Goal: Task Accomplishment & Management: Complete application form

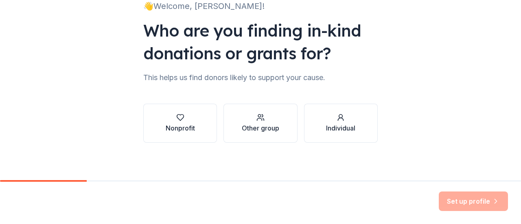
scroll to position [67, 0]
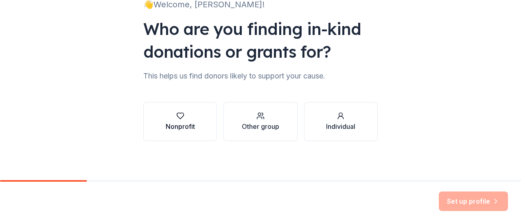
click at [194, 122] on button "Nonprofit" at bounding box center [180, 121] width 74 height 39
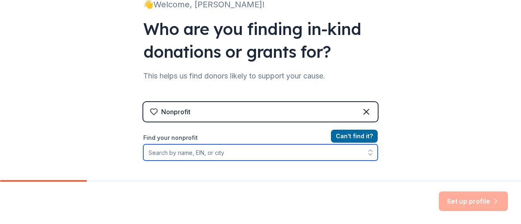
click at [190, 154] on input "Find your nonprofit" at bounding box center [260, 152] width 234 height 16
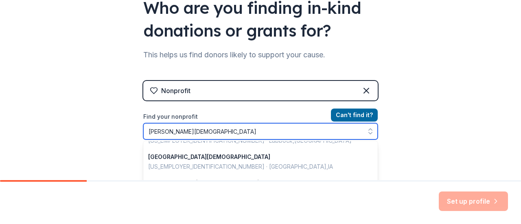
scroll to position [163, 0]
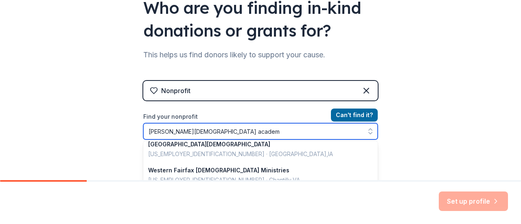
type input "[PERSON_NAME][GEOGRAPHIC_DATA][DEMOGRAPHIC_DATA]"
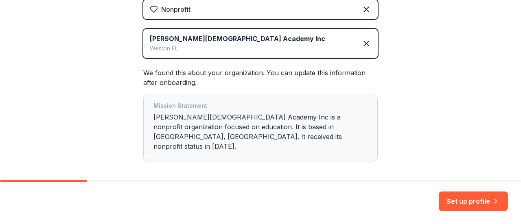
scroll to position [196, 0]
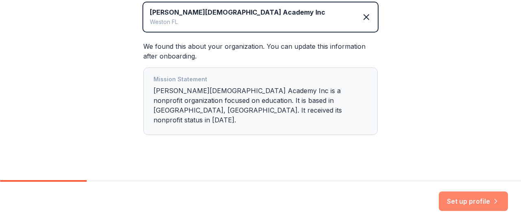
click at [452, 199] on button "Set up profile" at bounding box center [473, 202] width 69 height 20
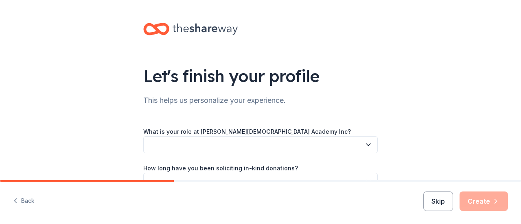
click at [299, 135] on div "What is your role at Weston Christian Academy Inc?" at bounding box center [260, 140] width 234 height 27
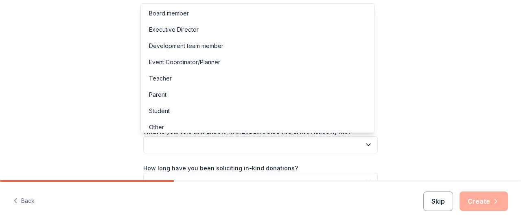
click at [364, 143] on icon "button" at bounding box center [368, 145] width 8 height 8
click at [197, 48] on div "Development team member" at bounding box center [186, 46] width 74 height 10
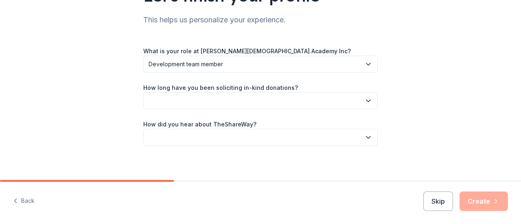
scroll to position [81, 0]
click at [364, 99] on icon "button" at bounding box center [368, 100] width 8 height 8
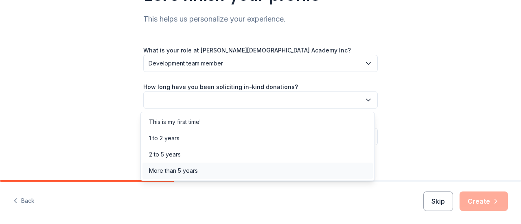
click at [159, 175] on div "More than 5 years" at bounding box center [173, 171] width 49 height 10
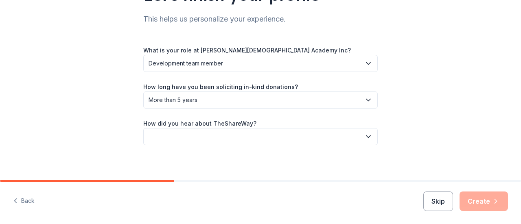
click at [364, 136] on icon "button" at bounding box center [368, 137] width 8 height 8
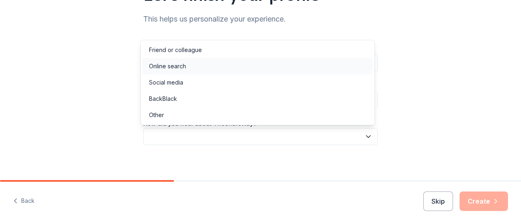
click at [185, 63] on div "Online search" at bounding box center [167, 66] width 37 height 10
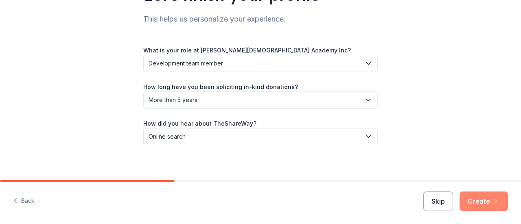
click at [480, 201] on button "Create" at bounding box center [483, 202] width 48 height 20
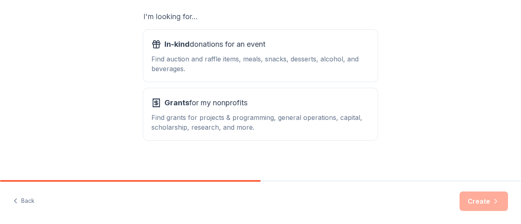
scroll to position [148, 0]
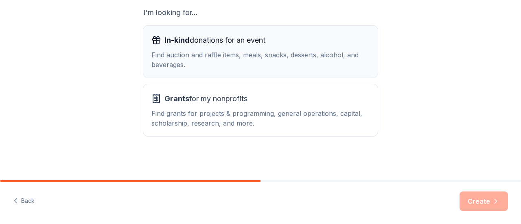
click at [257, 57] on div "Find auction and raffle items, meals, snacks, desserts, alcohol, and beverages." at bounding box center [260, 60] width 218 height 20
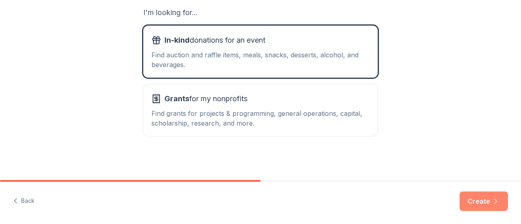
click at [475, 201] on button "Create" at bounding box center [483, 202] width 48 height 20
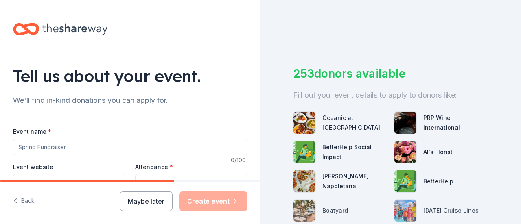
scroll to position [41, 0]
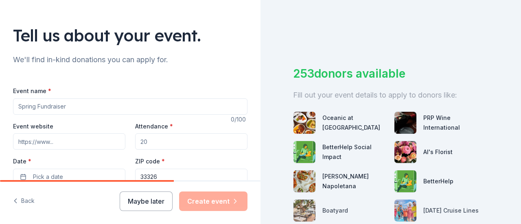
click at [77, 107] on input "Event name *" at bounding box center [130, 106] width 234 height 16
type input "A"
type input "C"
type input "W"
type input "[PERSON_NAME][DEMOGRAPHIC_DATA] Academy's 26th Annual Charity Dinner and Auction"
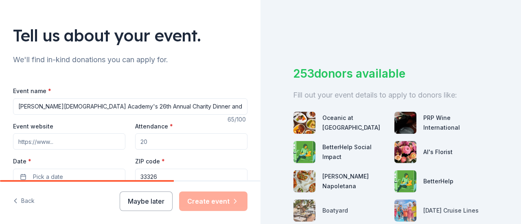
click at [52, 146] on input "Event website" at bounding box center [69, 141] width 112 height 16
click at [53, 145] on input "Event website" at bounding box center [69, 141] width 112 height 16
click at [57, 141] on input "Event website" at bounding box center [69, 141] width 112 height 16
type input "h"
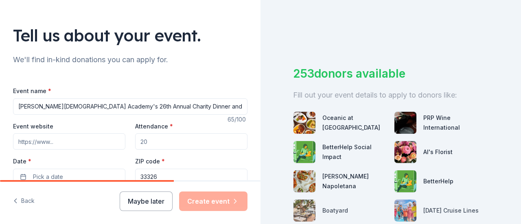
paste input "We’re excited to announce that Weston Christian Academy will host our 26th Annu…"
drag, startPoint x: 97, startPoint y: 139, endPoint x: 0, endPoint y: 137, distance: 97.3
type input "ank you"
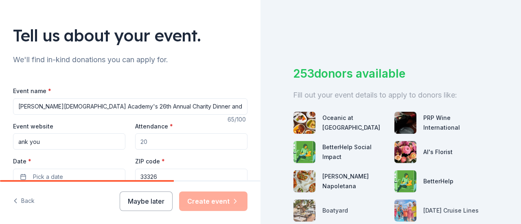
drag, startPoint x: 50, startPoint y: 143, endPoint x: 3, endPoint y: 143, distance: 46.8
type input "https://www.mywca.org"
drag, startPoint x: 153, startPoint y: 143, endPoint x: 133, endPoint y: 141, distance: 19.6
click at [135, 141] on input "Attendance *" at bounding box center [191, 141] width 112 height 16
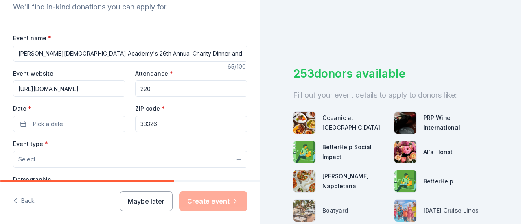
scroll to position [122, 0]
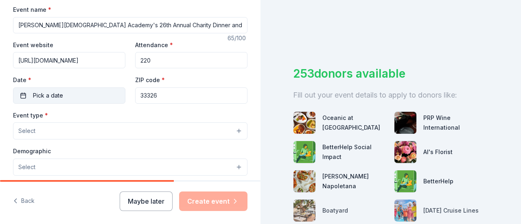
type input "220"
click at [38, 97] on span "Pick a date" at bounding box center [48, 96] width 30 height 10
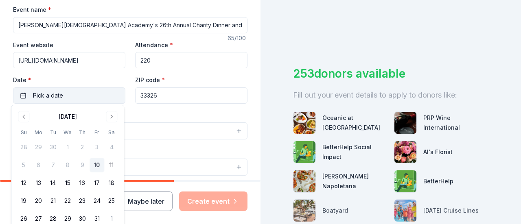
click at [85, 98] on button "Pick a date" at bounding box center [69, 95] width 112 height 16
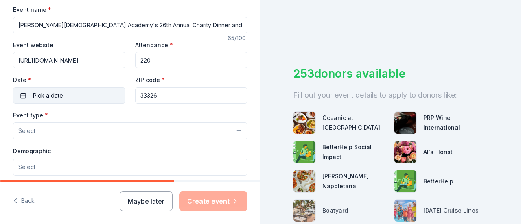
click at [57, 97] on span "Pick a date" at bounding box center [48, 96] width 30 height 10
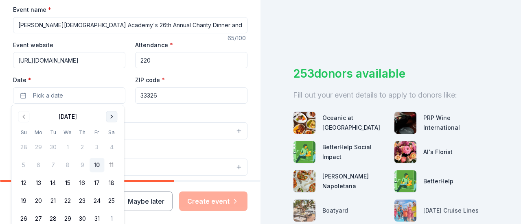
click at [107, 118] on button "Go to next month" at bounding box center [111, 116] width 11 height 11
click at [93, 199] on button "27" at bounding box center [96, 201] width 15 height 15
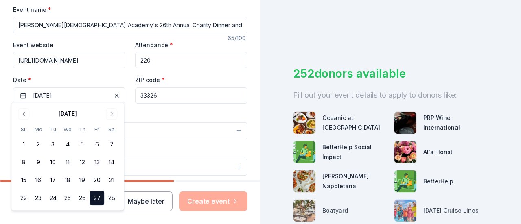
scroll to position [163, 0]
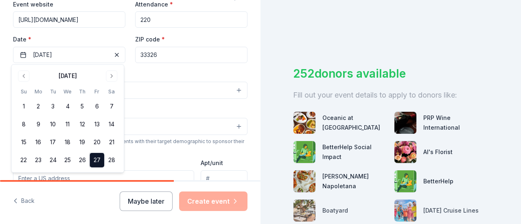
click at [166, 55] on input "33326" at bounding box center [191, 55] width 112 height 16
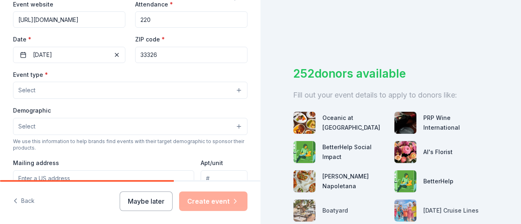
click at [82, 92] on button "Select" at bounding box center [130, 90] width 234 height 17
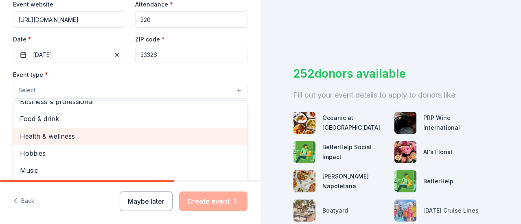
scroll to position [0, 0]
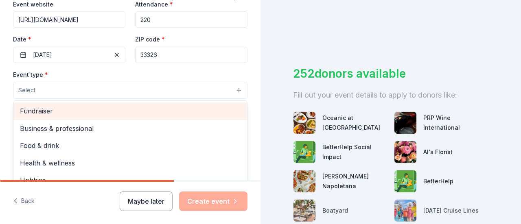
click at [62, 113] on span "Fundraiser" at bounding box center [130, 111] width 220 height 11
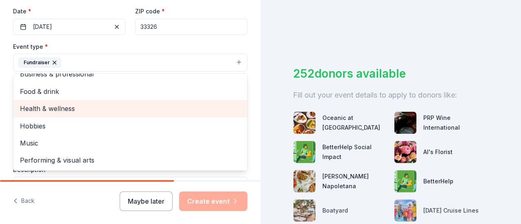
scroll to position [203, 0]
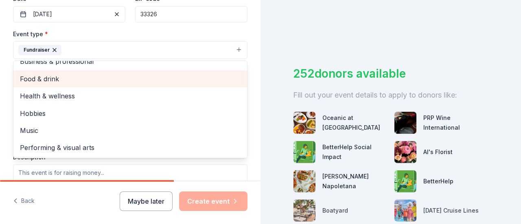
click at [71, 76] on span "Food & drink" at bounding box center [130, 79] width 220 height 11
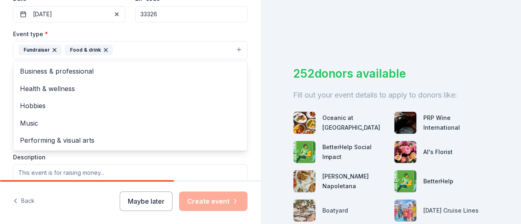
click at [104, 49] on icon "button" at bounding box center [105, 49] width 3 height 3
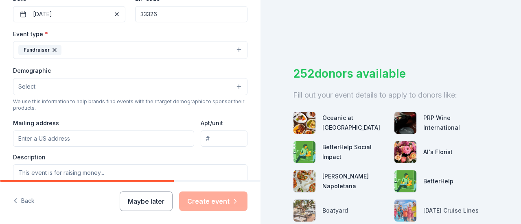
click at [196, 43] on button "Fundraiser" at bounding box center [130, 50] width 234 height 18
click at [95, 45] on button "Fundraiser" at bounding box center [130, 50] width 234 height 18
click at [98, 84] on button "Select" at bounding box center [130, 86] width 234 height 17
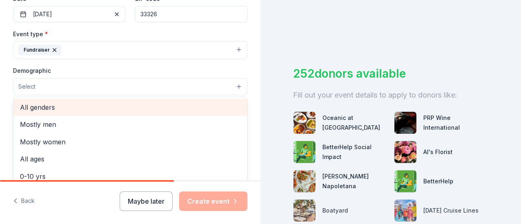
click at [44, 107] on span "All genders" at bounding box center [130, 107] width 220 height 11
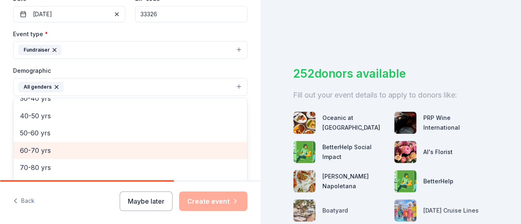
scroll to position [72, 0]
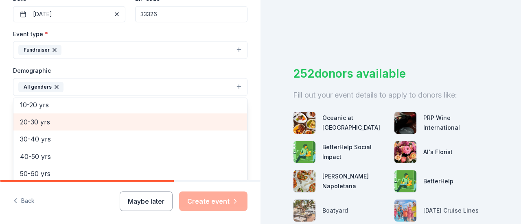
click at [44, 123] on span "20-30 yrs" at bounding box center [130, 122] width 220 height 11
click at [52, 121] on span "30-40 yrs" at bounding box center [130, 122] width 220 height 11
click at [52, 121] on span "40-50 yrs" at bounding box center [130, 122] width 220 height 11
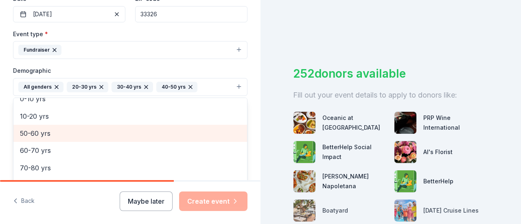
click at [56, 129] on span "50-60 yrs" at bounding box center [130, 133] width 220 height 11
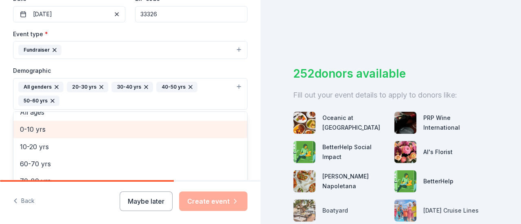
scroll to position [44, 0]
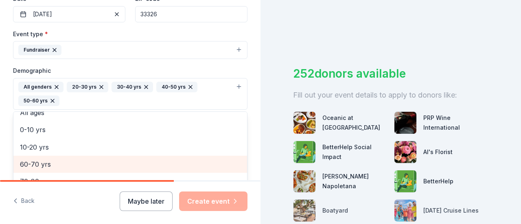
click at [63, 160] on span "60-70 yrs" at bounding box center [130, 164] width 220 height 11
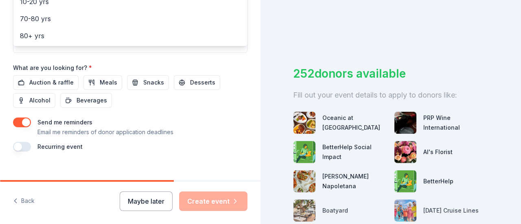
scroll to position [373, 0]
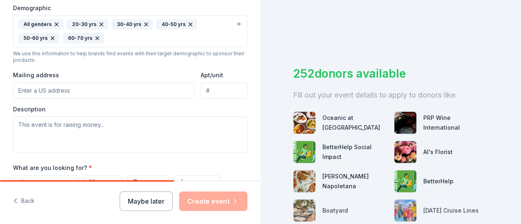
scroll to position [327, 0]
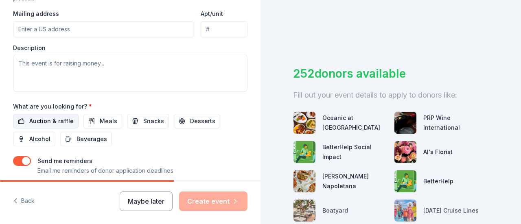
click at [65, 119] on span "Auction & raffle" at bounding box center [51, 121] width 44 height 10
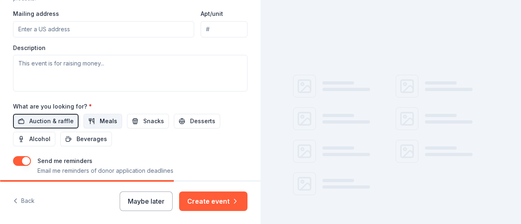
click at [103, 119] on span "Meals" at bounding box center [108, 121] width 17 height 10
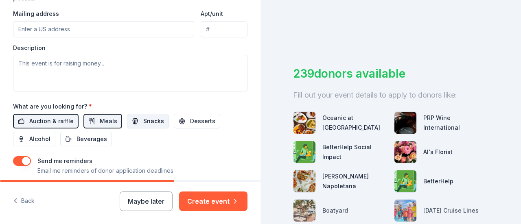
click at [151, 121] on span "Snacks" at bounding box center [153, 121] width 21 height 10
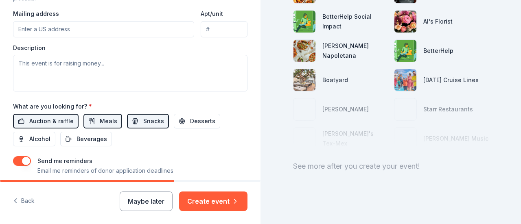
scroll to position [131, 0]
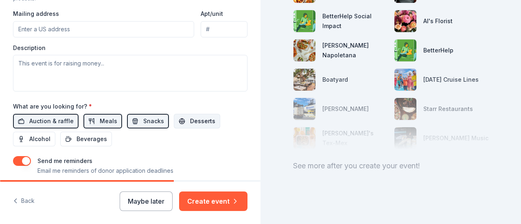
click at [190, 119] on span "Desserts" at bounding box center [202, 121] width 25 height 10
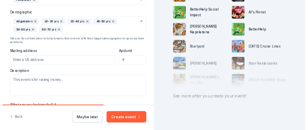
scroll to position [251, 0]
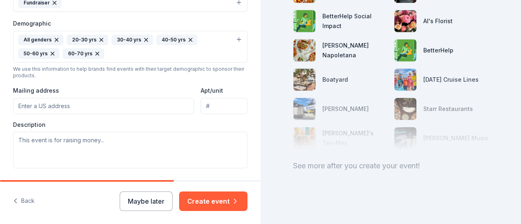
click at [75, 104] on input "Mailing address" at bounding box center [103, 106] width 181 height 16
type input "1420 Indian Trace, Weston, FL, 33326"
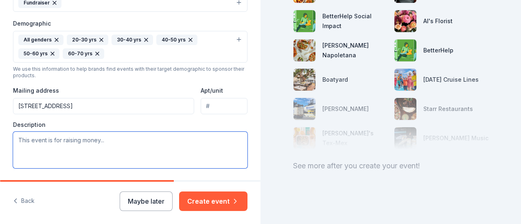
click at [67, 135] on textarea at bounding box center [130, 150] width 234 height 37
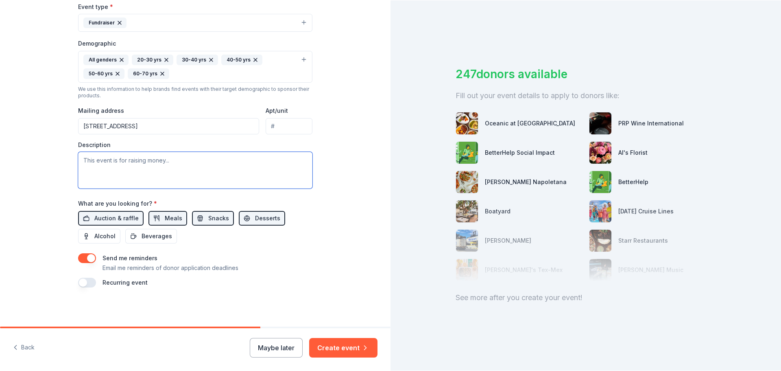
scroll to position [230, 0]
click at [98, 158] on textarea at bounding box center [195, 170] width 234 height 37
paste textarea "We’re excited to announce that Weston Christian Academy will host our 26th Annu…"
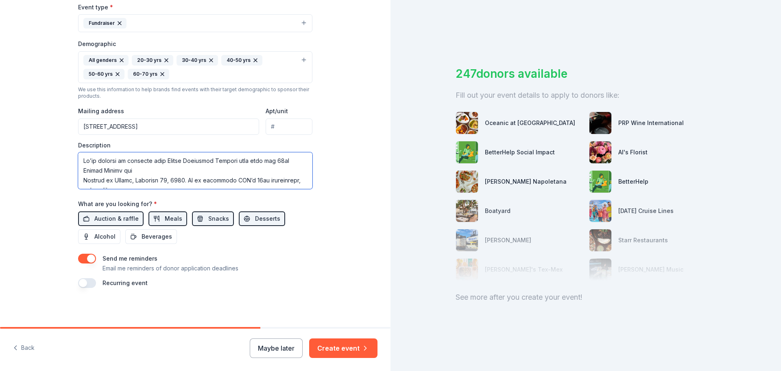
scroll to position [190, 0]
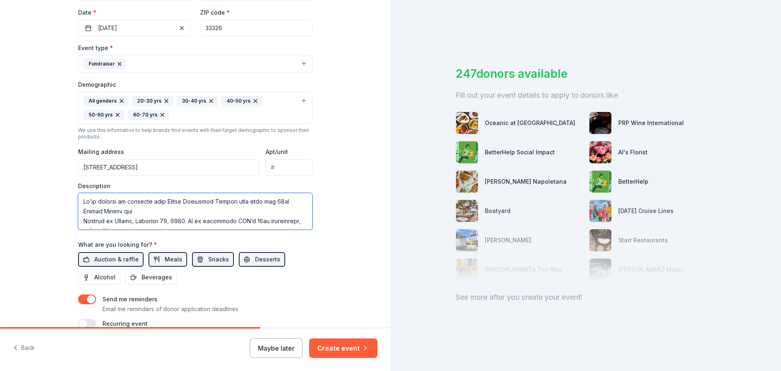
click at [160, 209] on textarea at bounding box center [195, 211] width 234 height 37
click at [202, 215] on textarea at bounding box center [195, 211] width 234 height 37
click at [160, 220] on textarea at bounding box center [195, 211] width 234 height 37
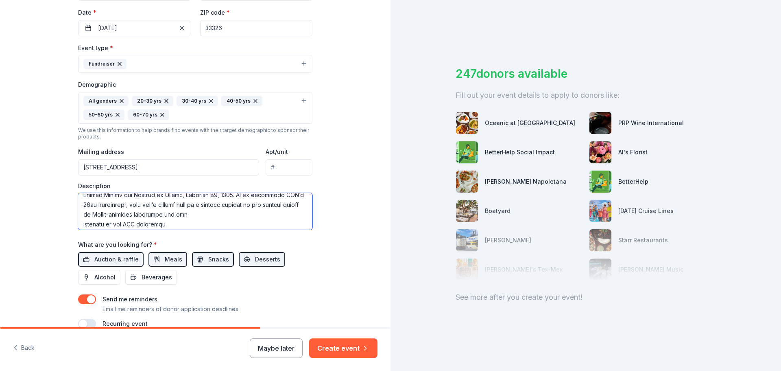
scroll to position [33, 0]
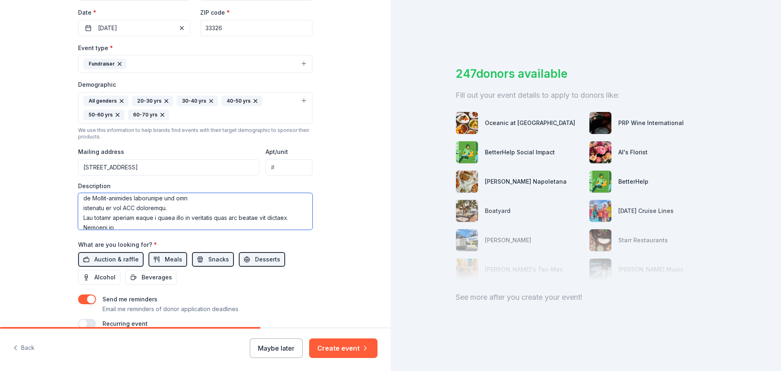
click at [184, 199] on textarea at bounding box center [195, 211] width 234 height 37
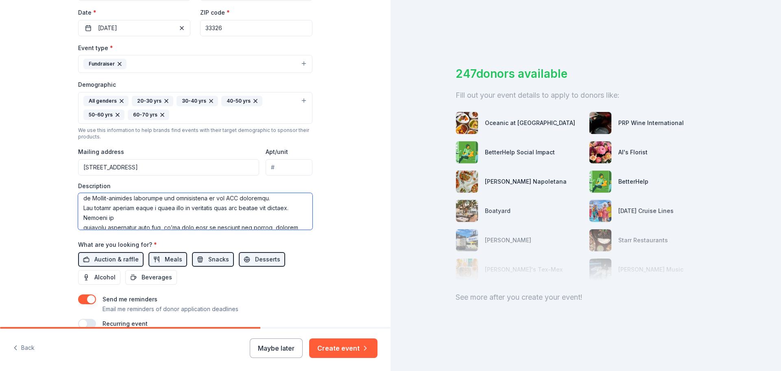
scroll to position [23, 0]
click at [132, 224] on textarea at bounding box center [195, 211] width 234 height 37
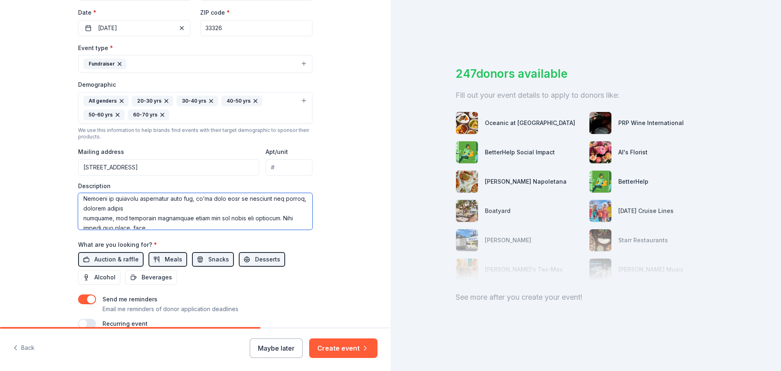
scroll to position [57, 0]
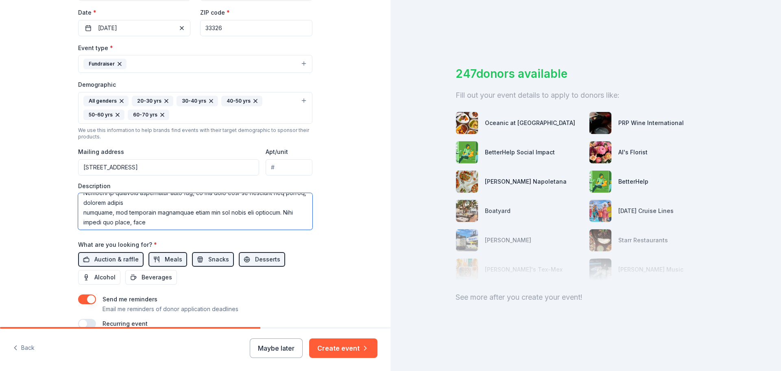
click at [181, 202] on textarea at bounding box center [195, 211] width 234 height 37
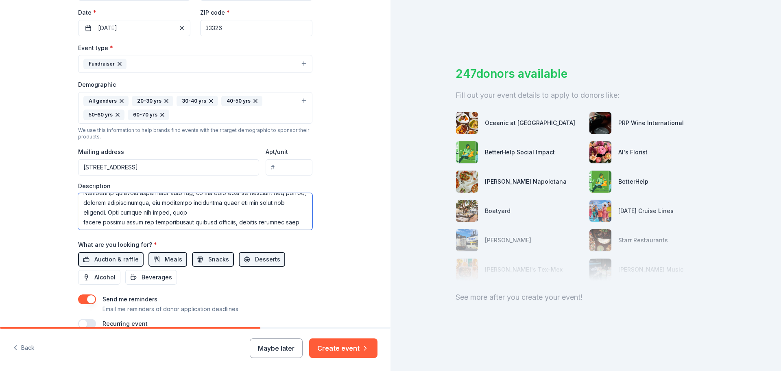
scroll to position [48, 0]
click at [205, 223] on textarea at bounding box center [195, 211] width 234 height 37
click at [260, 221] on textarea at bounding box center [195, 211] width 234 height 37
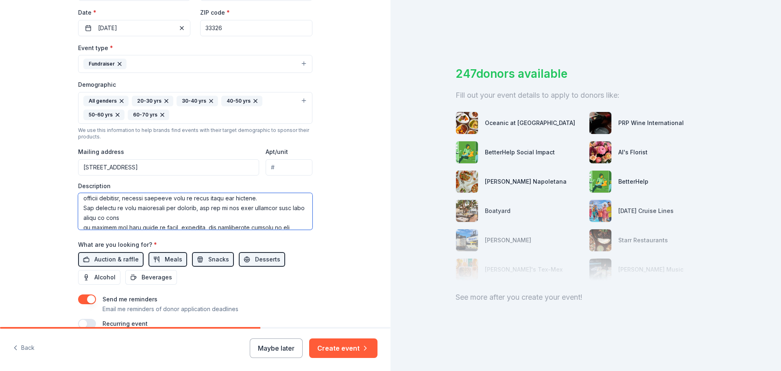
scroll to position [87, 0]
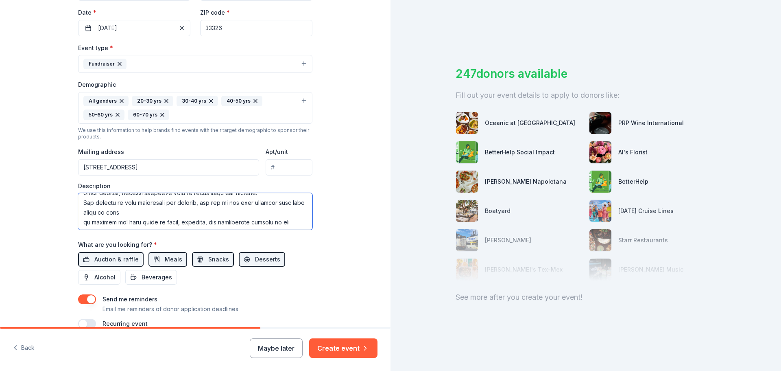
click at [129, 213] on textarea at bounding box center [195, 211] width 234 height 37
click at [186, 224] on textarea at bounding box center [195, 211] width 234 height 37
click at [284, 224] on textarea at bounding box center [195, 211] width 234 height 37
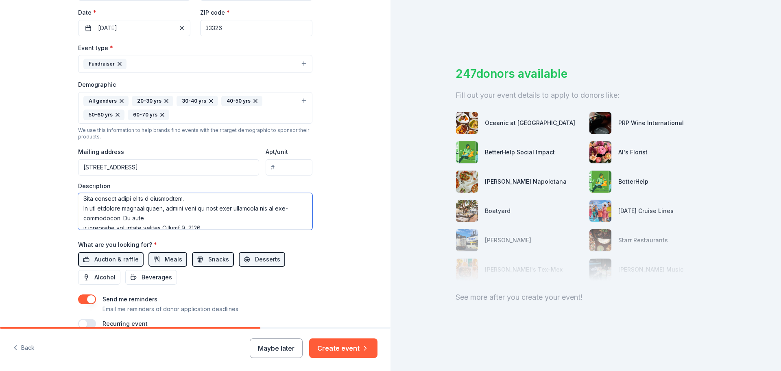
scroll to position [126, 0]
click at [135, 216] on textarea at bounding box center [195, 211] width 234 height 37
click at [274, 219] on textarea at bounding box center [195, 211] width 234 height 37
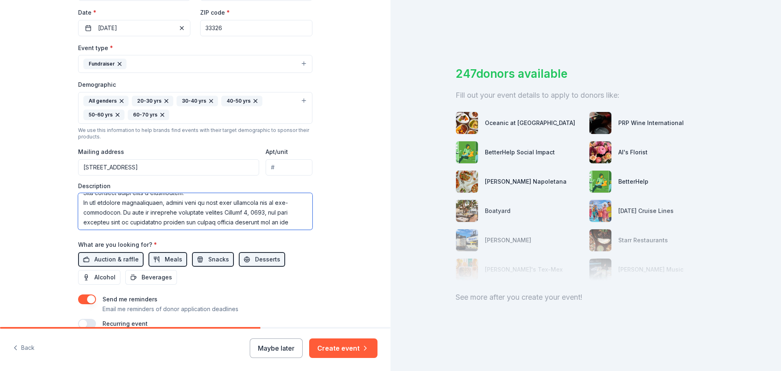
scroll to position [132, 0]
click at [106, 223] on textarea at bounding box center [195, 211] width 234 height 37
drag, startPoint x: 216, startPoint y: 223, endPoint x: 283, endPoint y: 212, distance: 67.7
click at [283, 212] on textarea at bounding box center [195, 211] width 234 height 37
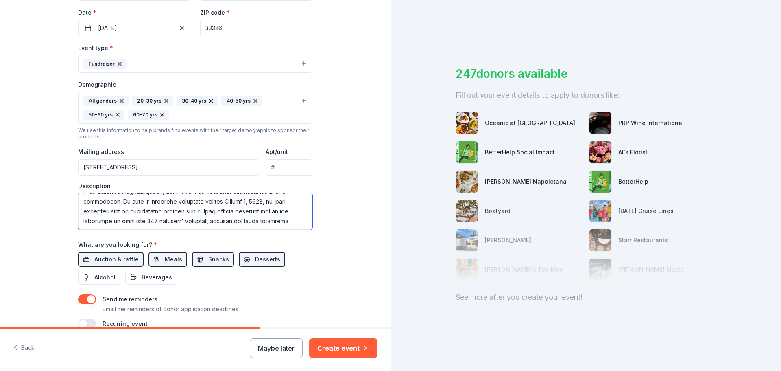
scroll to position [137, 0]
click at [279, 223] on textarea at bounding box center [195, 211] width 234 height 37
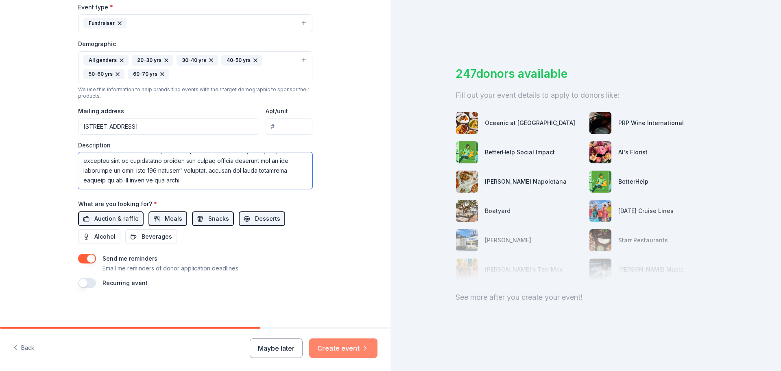
type textarea "We’re excited to announce that Weston Christian Academy will host our 26th Annu…"
click at [325, 224] on button "Create event" at bounding box center [343, 348] width 68 height 20
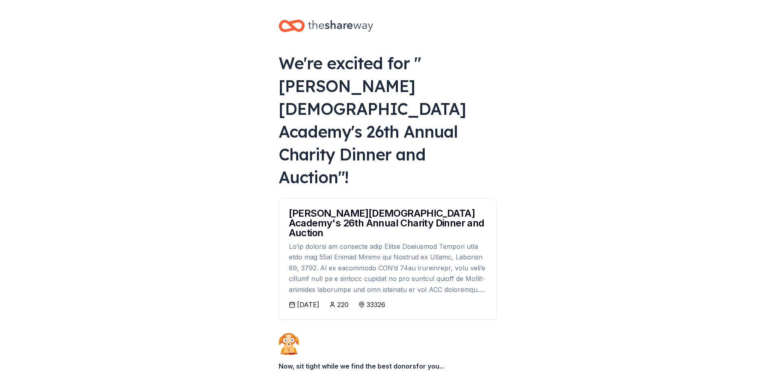
scroll to position [39, 0]
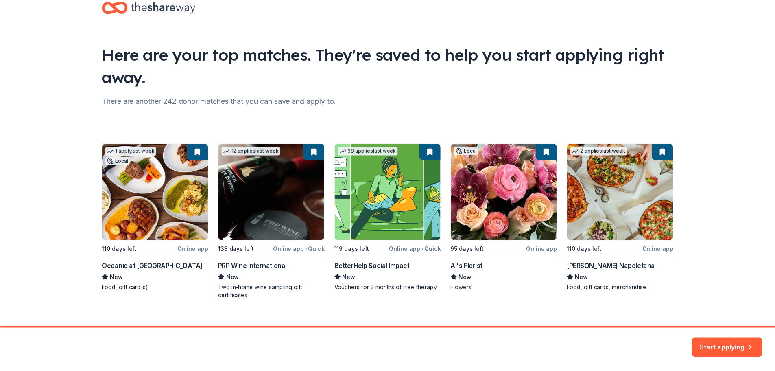
scroll to position [35, 0]
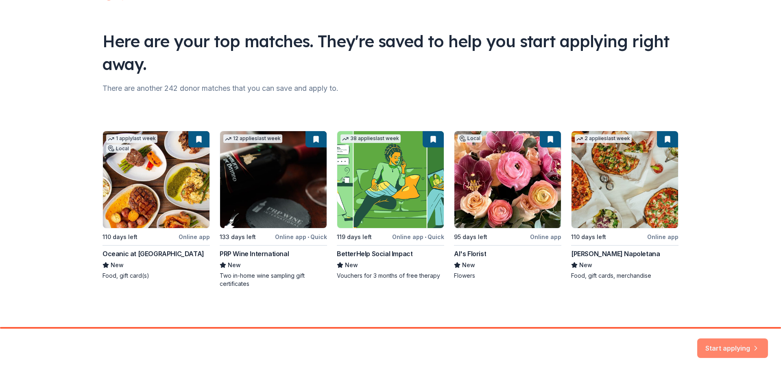
click at [520, 224] on button "Start applying" at bounding box center [732, 344] width 71 height 20
click at [520, 224] on div "Start applying" at bounding box center [732, 348] width 71 height 20
click at [520, 224] on div "Here are your top matches. They're saved to help you start applying right away.…" at bounding box center [390, 146] width 781 height 362
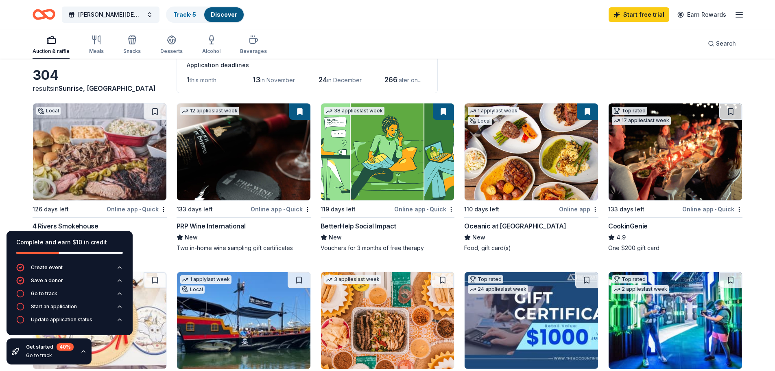
scroll to position [41, 0]
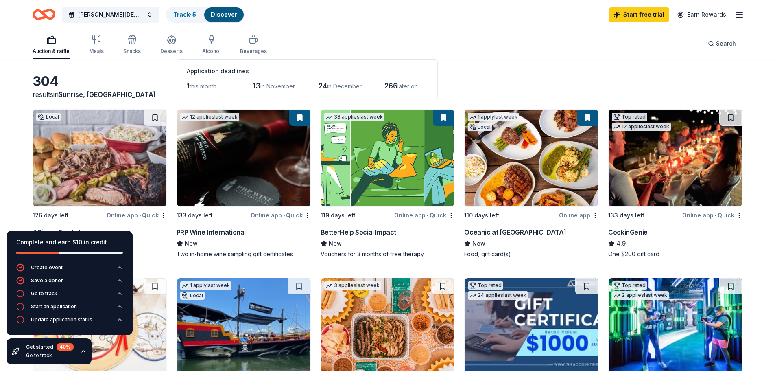
click at [131, 215] on div "Online app • Quick" at bounding box center [137, 215] width 60 height 10
click at [520, 146] on img at bounding box center [675, 157] width 133 height 97
click at [520, 169] on img at bounding box center [531, 157] width 133 height 97
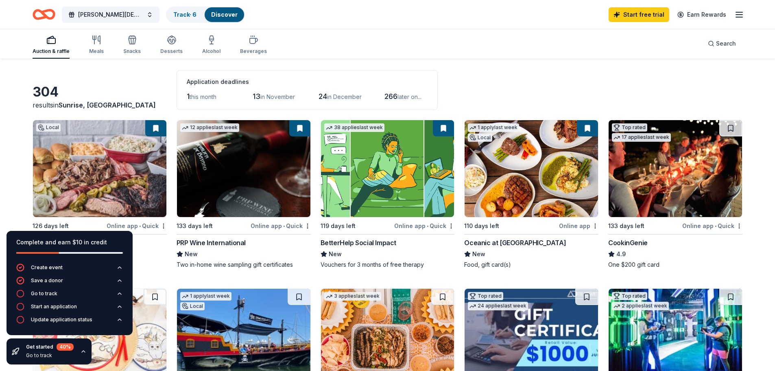
scroll to position [0, 0]
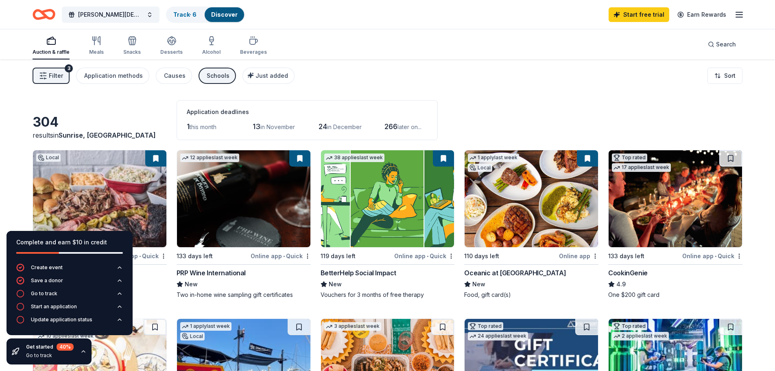
click at [520, 157] on button at bounding box center [587, 158] width 21 height 16
click at [520, 198] on img at bounding box center [531, 198] width 133 height 97
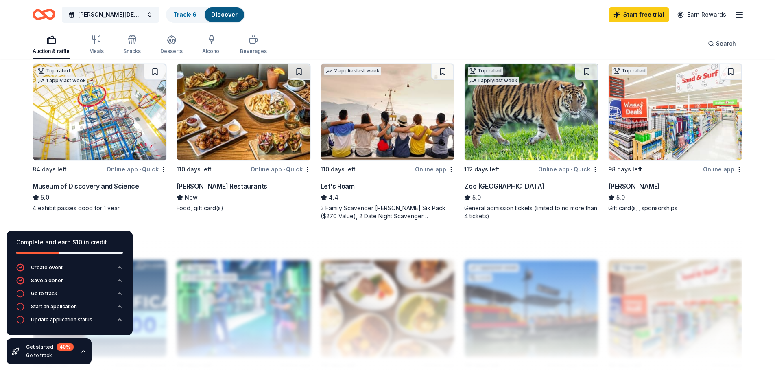
scroll to position [610, 0]
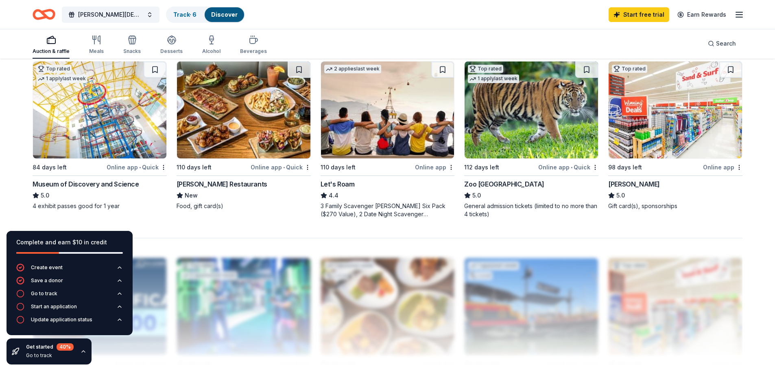
click at [134, 165] on div "Online app • Quick" at bounding box center [137, 167] width 60 height 10
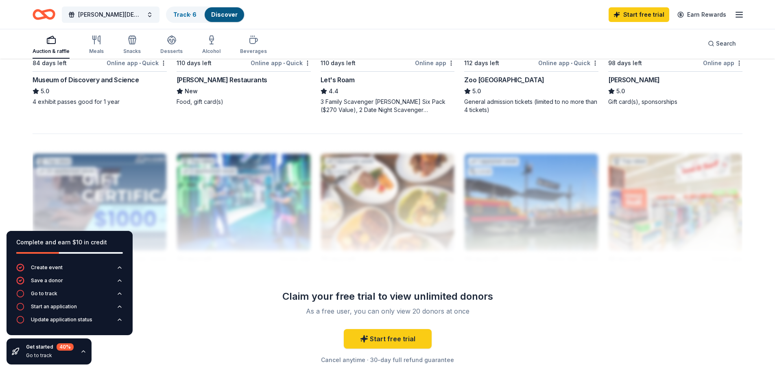
scroll to position [732, 0]
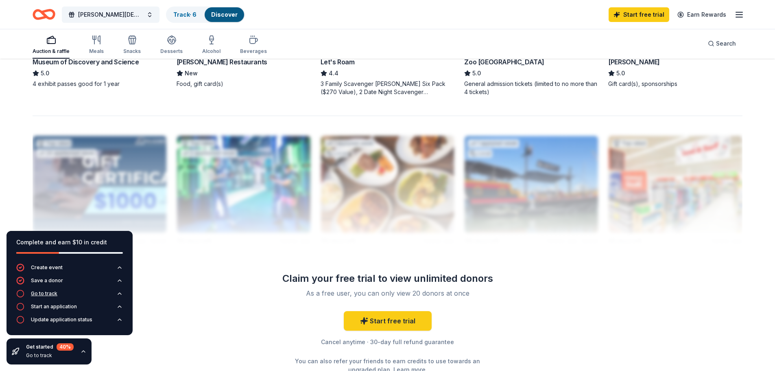
click at [49, 224] on div "Go to track" at bounding box center [36, 293] width 41 height 8
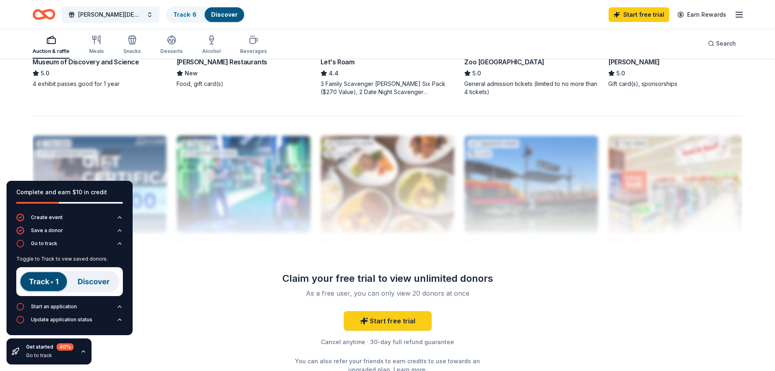
click at [33, 224] on img at bounding box center [69, 281] width 107 height 29
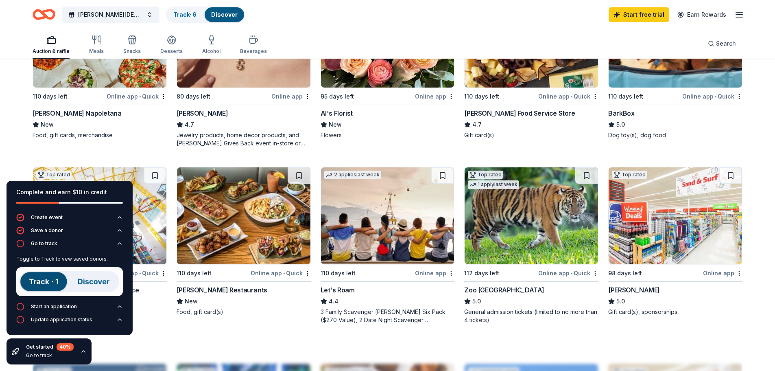
scroll to position [488, 0]
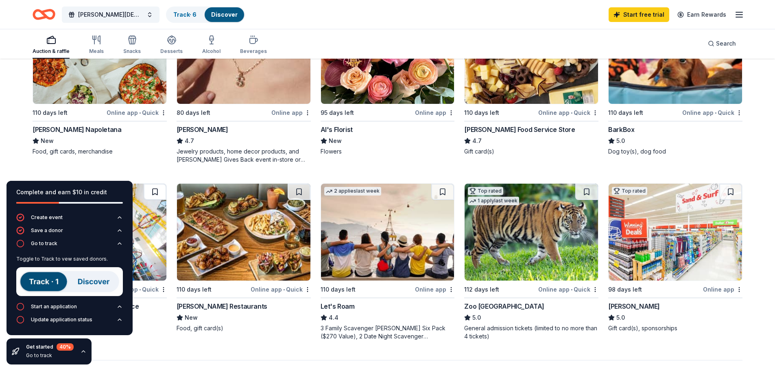
click at [156, 190] on button at bounding box center [155, 191] width 23 height 16
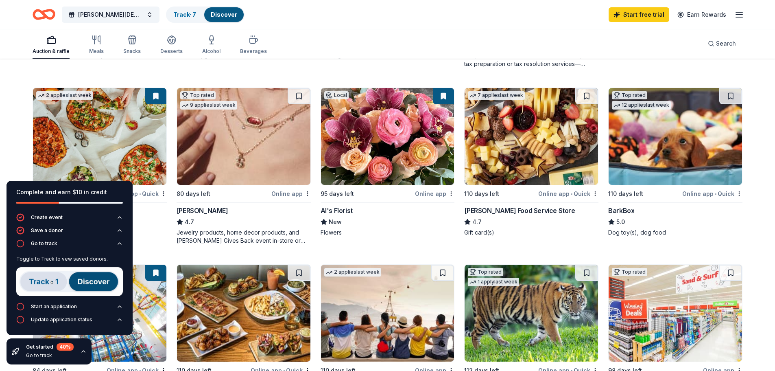
scroll to position [407, 0]
click at [85, 224] on img at bounding box center [69, 281] width 107 height 29
click at [39, 224] on div "Start an application" at bounding box center [54, 306] width 46 height 7
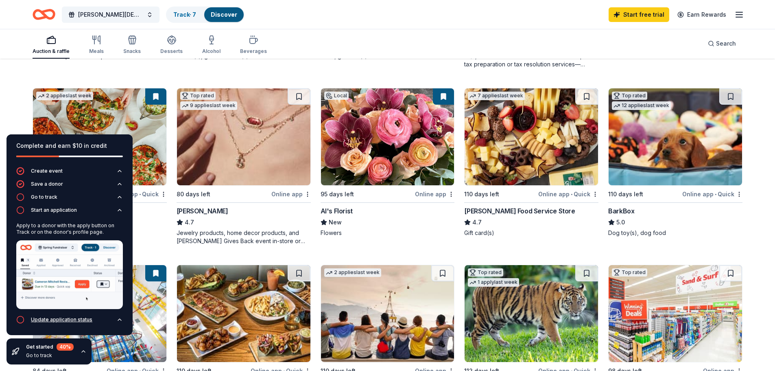
click at [63, 224] on div "Update application status" at bounding box center [61, 319] width 61 height 7
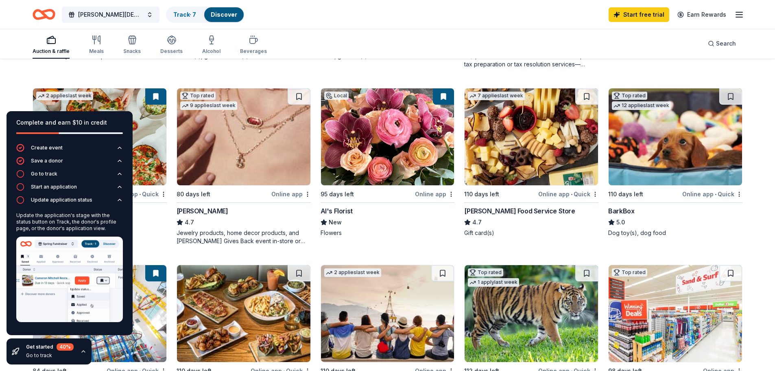
click at [520, 223] on div "5.0" at bounding box center [675, 222] width 134 height 10
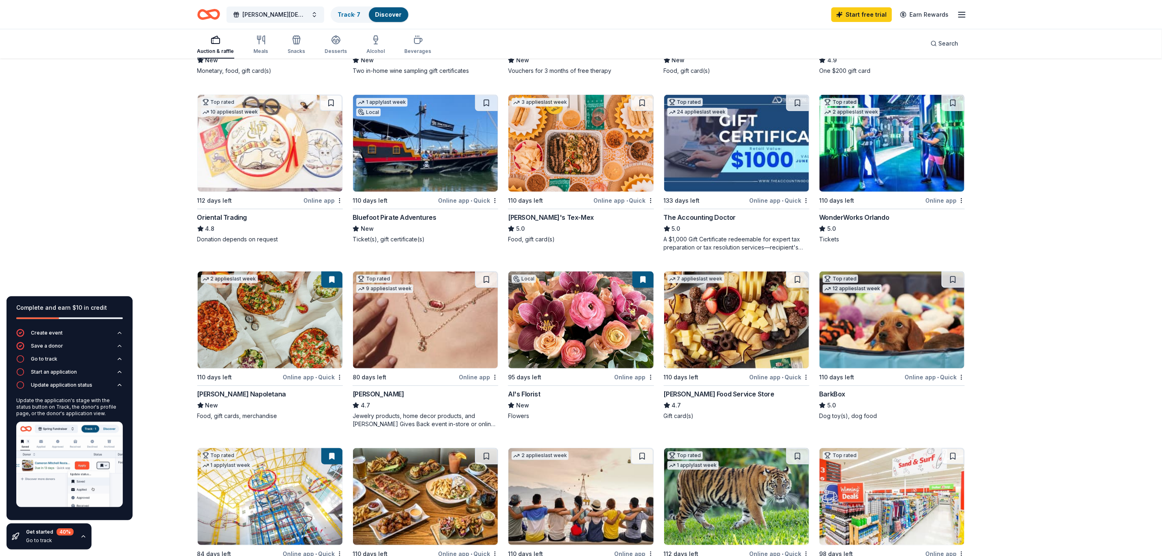
scroll to position [285, 0]
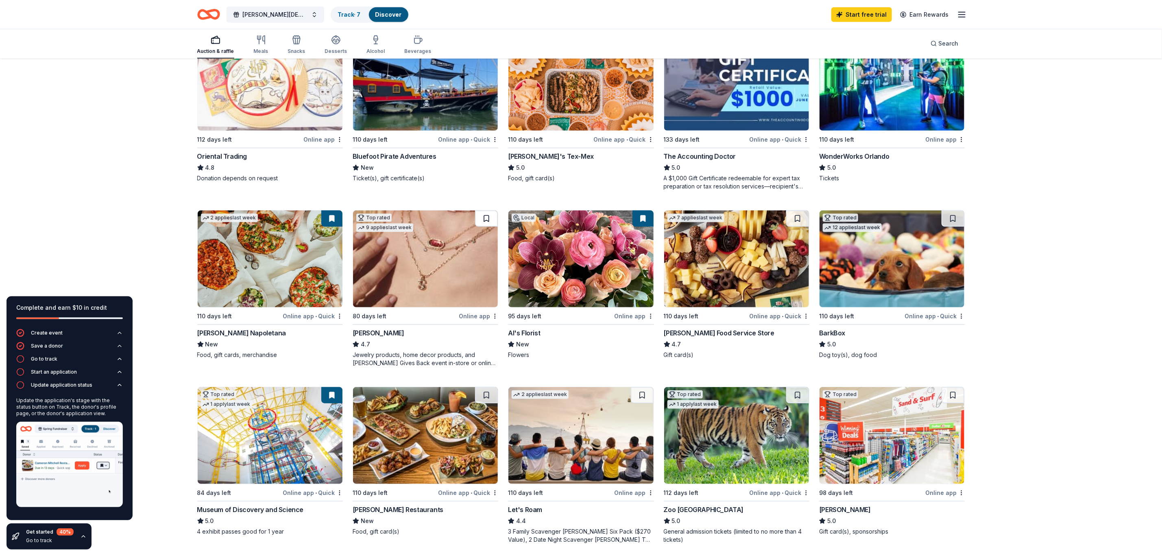
click at [485, 214] on button at bounding box center [486, 218] width 23 height 16
click at [481, 224] on div "Top rated 9 applies last week 80 days left Online app Kendra Scott 4.7 Jewelry …" at bounding box center [426, 288] width 146 height 157
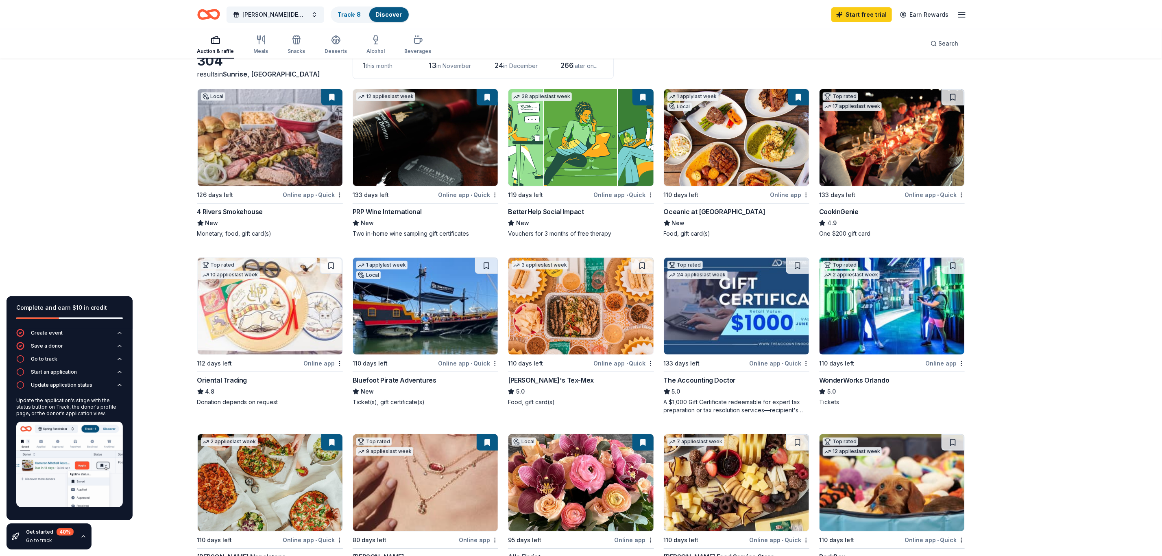
scroll to position [41, 0]
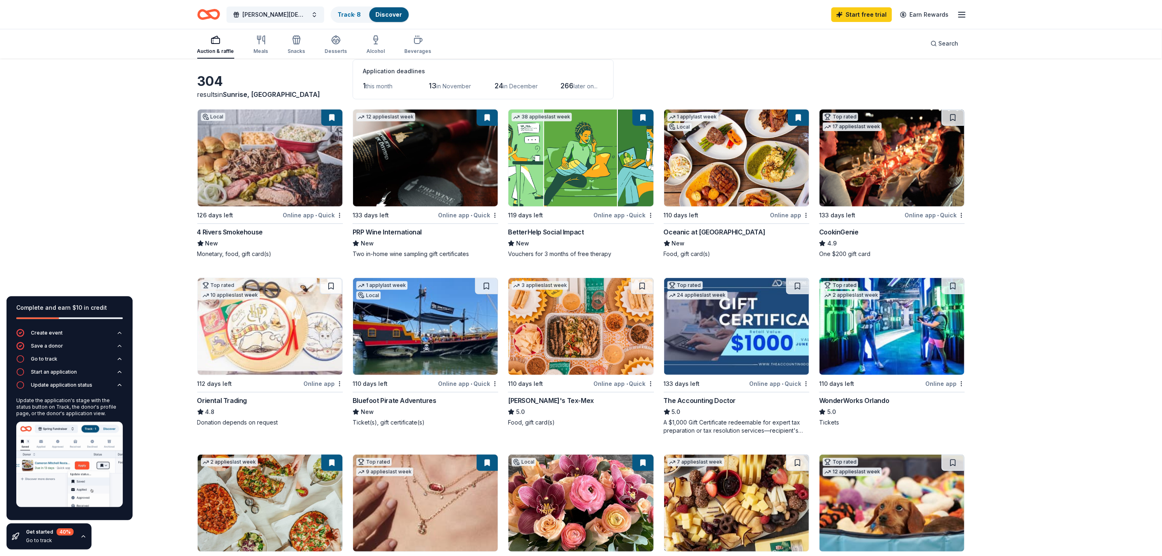
click at [460, 224] on div "Online app • Quick" at bounding box center [468, 383] width 60 height 10
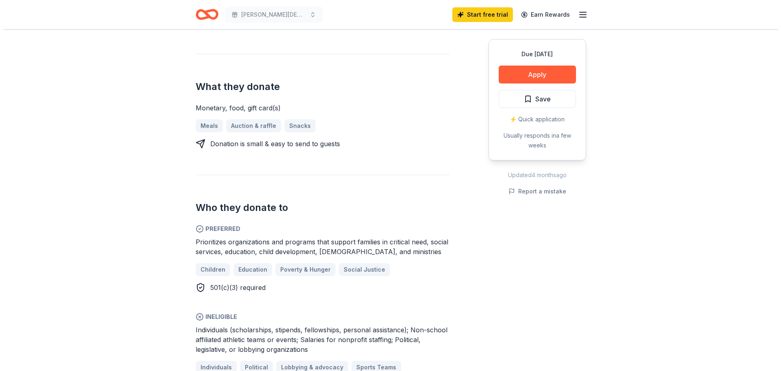
scroll to position [163, 0]
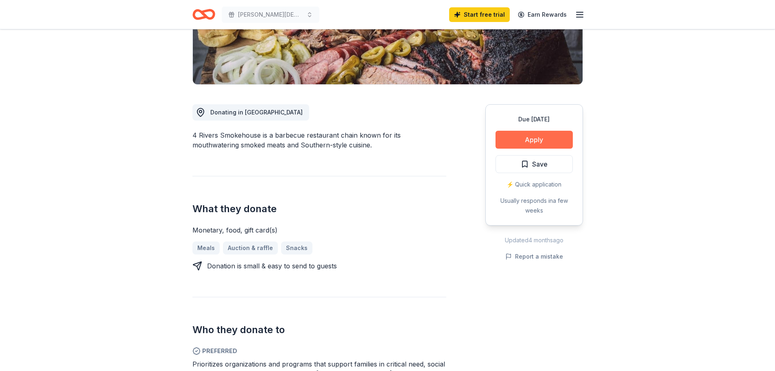
click at [534, 139] on button "Apply" at bounding box center [533, 140] width 77 height 18
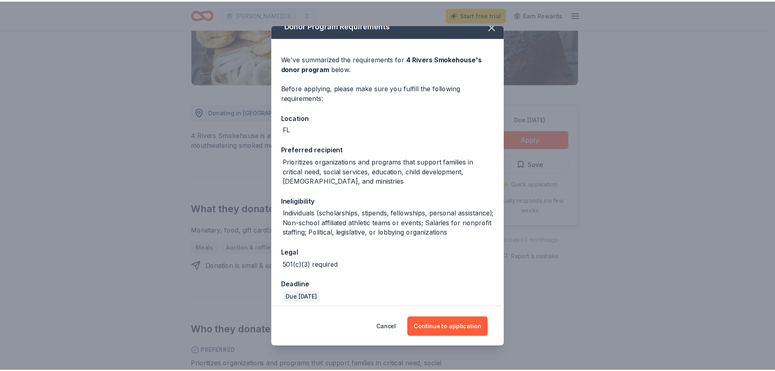
scroll to position [15, 0]
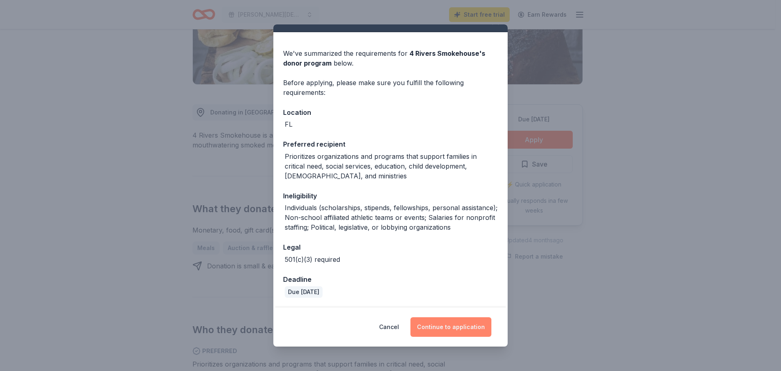
click at [434, 327] on button "Continue to application" at bounding box center [450, 327] width 81 height 20
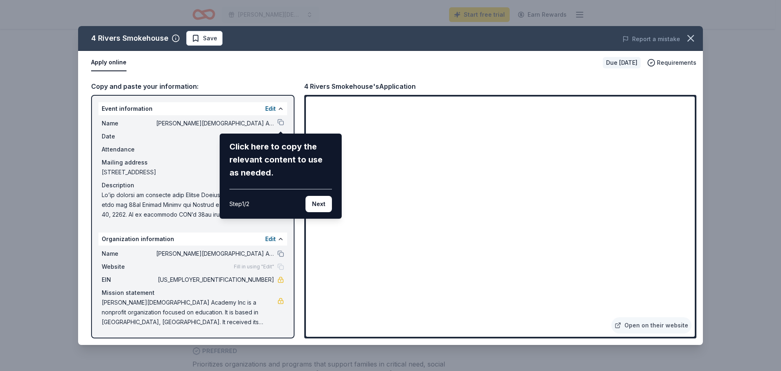
click at [457, 231] on div "4 Rivers Smokehouse Save Report a mistake Apply online Due in 126 days Requirem…" at bounding box center [390, 185] width 625 height 319
click at [321, 202] on button "Next" at bounding box center [318, 204] width 26 height 16
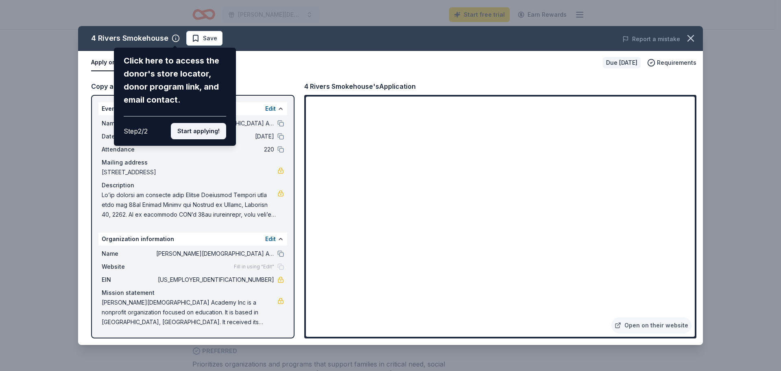
click at [197, 129] on button "Start applying!" at bounding box center [198, 131] width 55 height 16
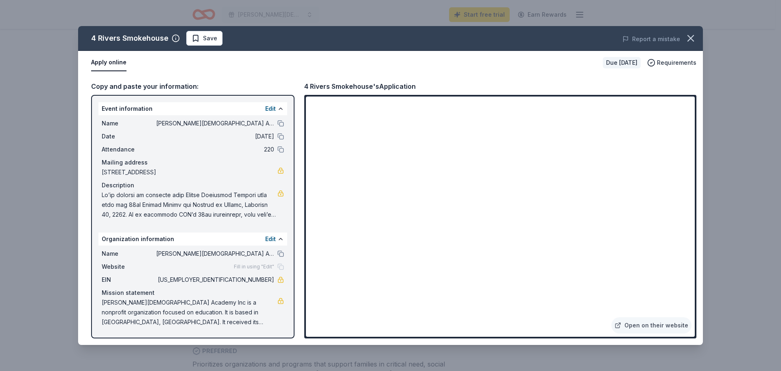
click at [428, 229] on div "4 Rivers Smokehouse Save Report a mistake Apply online Due in 126 days Requirem…" at bounding box center [390, 185] width 625 height 319
click at [156, 83] on div "Copy and paste your information:" at bounding box center [192, 86] width 203 height 11
click at [114, 89] on div "Copy and paste your information:" at bounding box center [192, 86] width 203 height 11
click at [120, 62] on button "Apply online" at bounding box center [108, 62] width 35 height 17
click at [281, 110] on button at bounding box center [280, 108] width 7 height 7
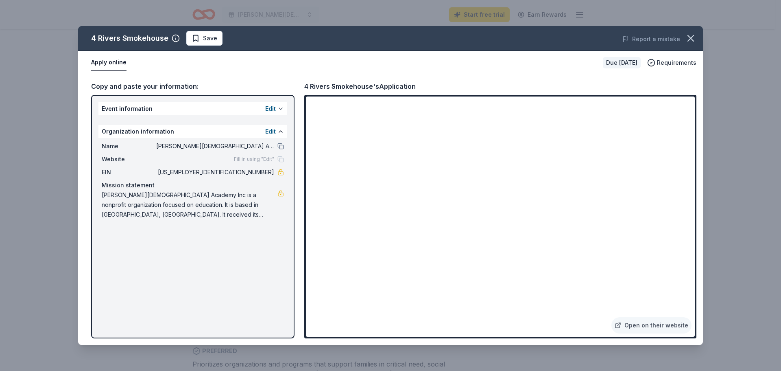
click at [281, 110] on button at bounding box center [280, 108] width 7 height 7
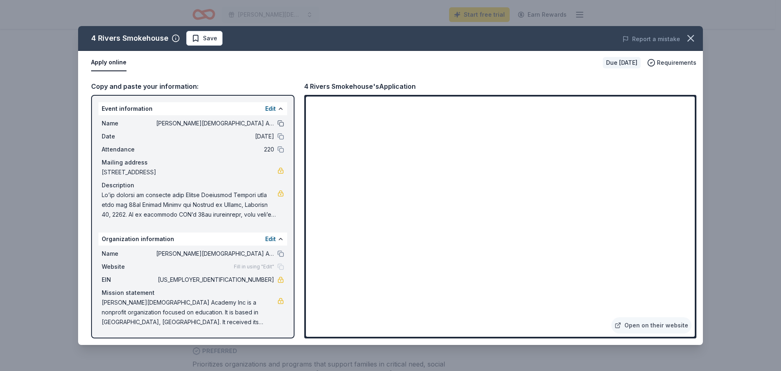
click at [283, 122] on button at bounding box center [280, 123] width 7 height 7
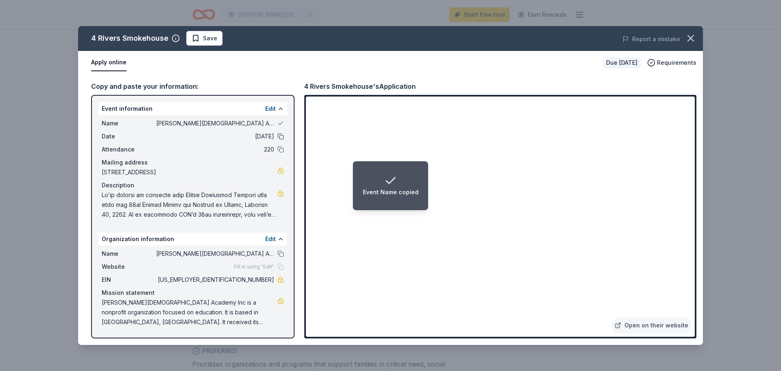
click at [281, 139] on button at bounding box center [280, 136] width 7 height 7
click at [278, 151] on button at bounding box center [280, 149] width 7 height 7
click at [278, 253] on button at bounding box center [280, 253] width 7 height 7
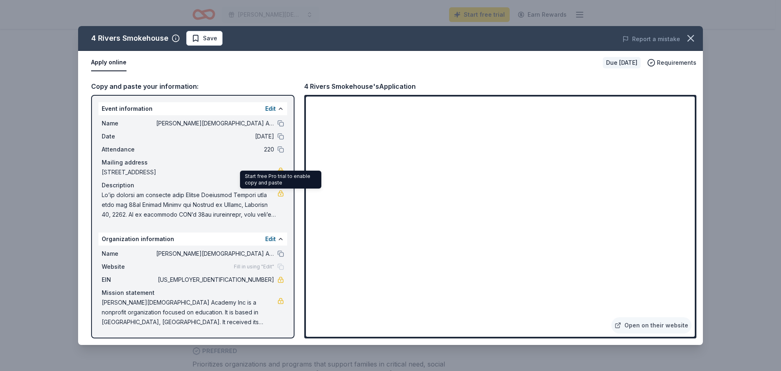
click at [279, 194] on link at bounding box center [280, 193] width 7 height 7
drag, startPoint x: 103, startPoint y: 194, endPoint x: 126, endPoint y: 188, distance: 23.7
click at [126, 188] on div "Description" at bounding box center [193, 199] width 182 height 39
drag, startPoint x: 101, startPoint y: 196, endPoint x: 137, endPoint y: 198, distance: 35.4
click at [137, 198] on div "Name Weston Christian Academy's 26th Annual Charity Dinner and Auction Date 02/…" at bounding box center [192, 168] width 189 height 107
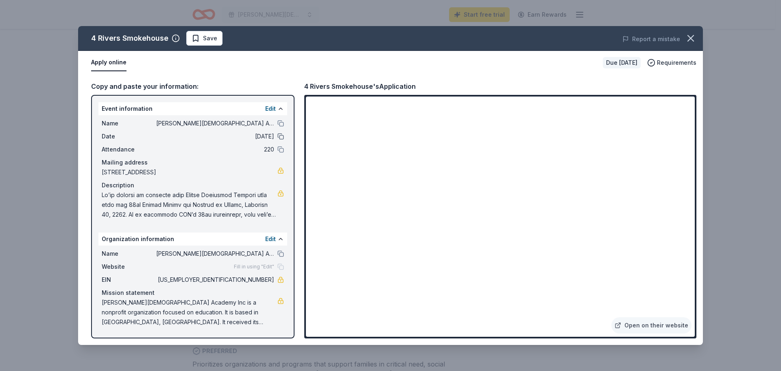
click at [281, 136] on button at bounding box center [280, 136] width 7 height 7
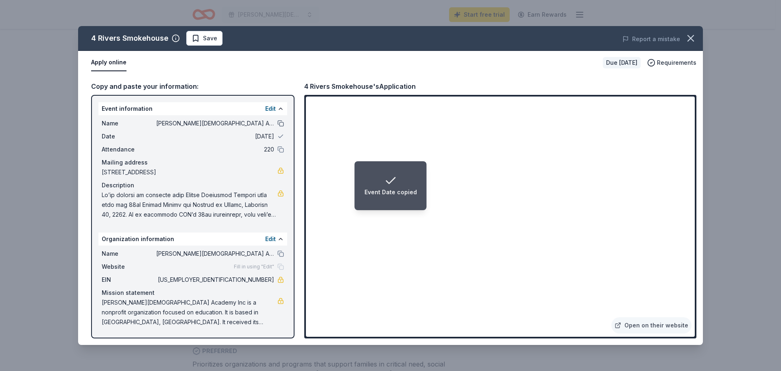
click at [278, 124] on button at bounding box center [280, 123] width 7 height 7
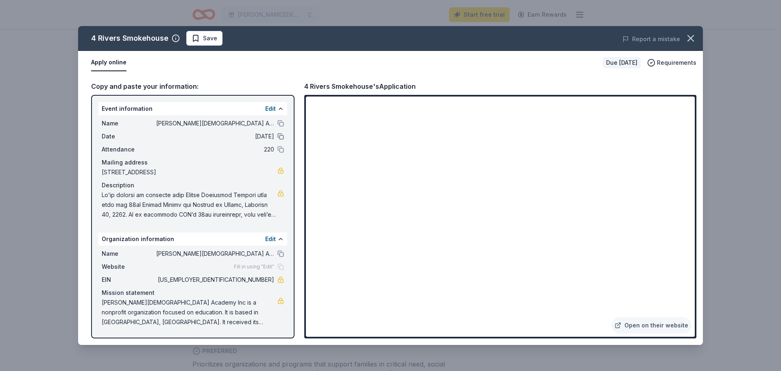
click at [281, 137] on button at bounding box center [280, 136] width 7 height 7
drag, startPoint x: 194, startPoint y: 37, endPoint x: 195, endPoint y: 50, distance: 13.0
click at [195, 50] on div "4 Rivers Smokehouse Save Report a mistake" at bounding box center [390, 38] width 625 height 25
click at [193, 37] on span "Save" at bounding box center [205, 38] width 26 height 10
click at [692, 35] on icon "button" at bounding box center [690, 38] width 11 height 11
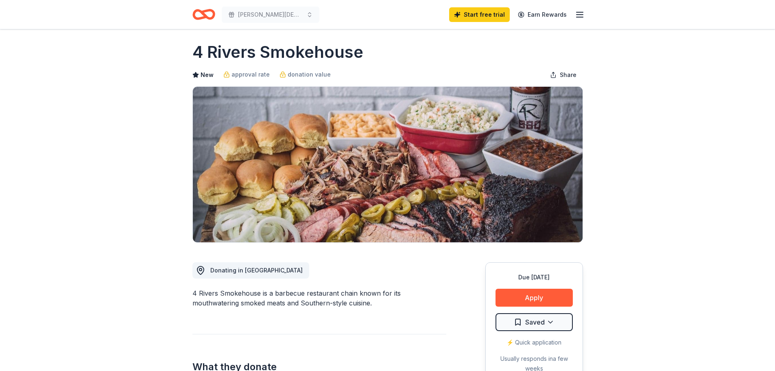
scroll to position [0, 0]
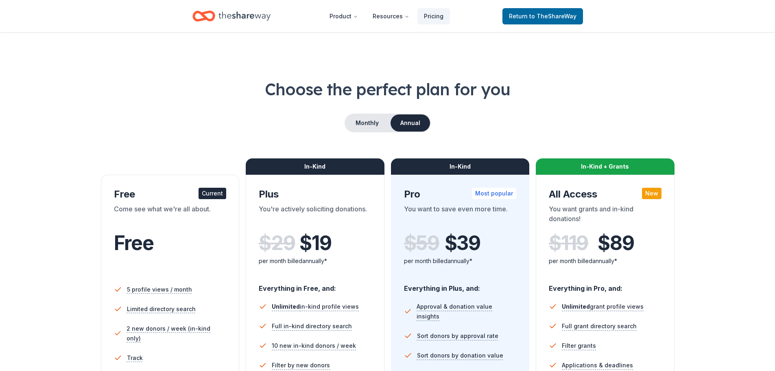
click at [135, 102] on div "Choose the perfect plan for you Monthly Annual Free Current Come see what we're…" at bounding box center [388, 277] width 710 height 398
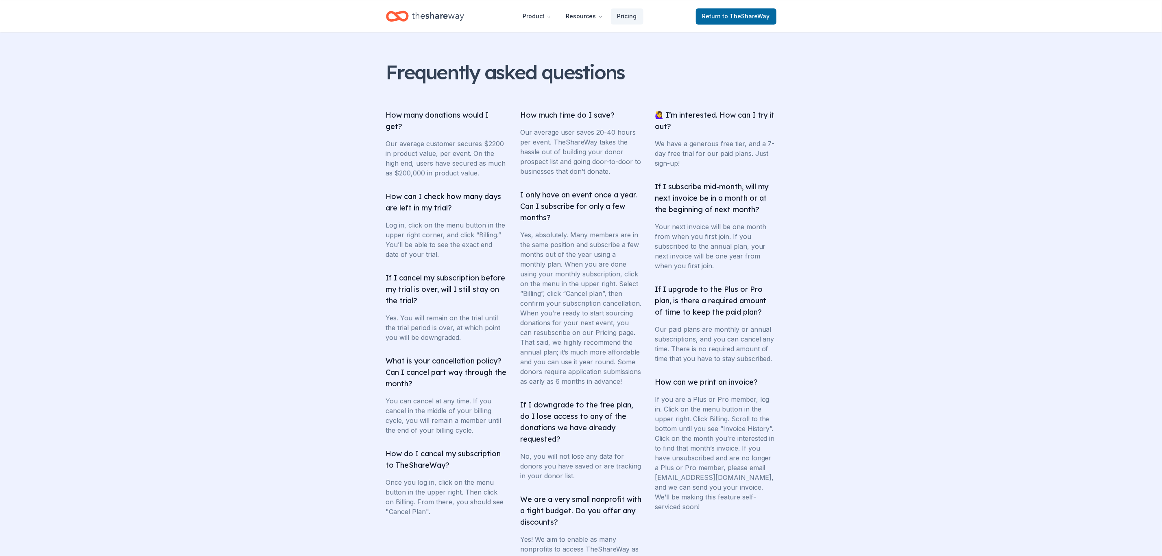
scroll to position [1257, 0]
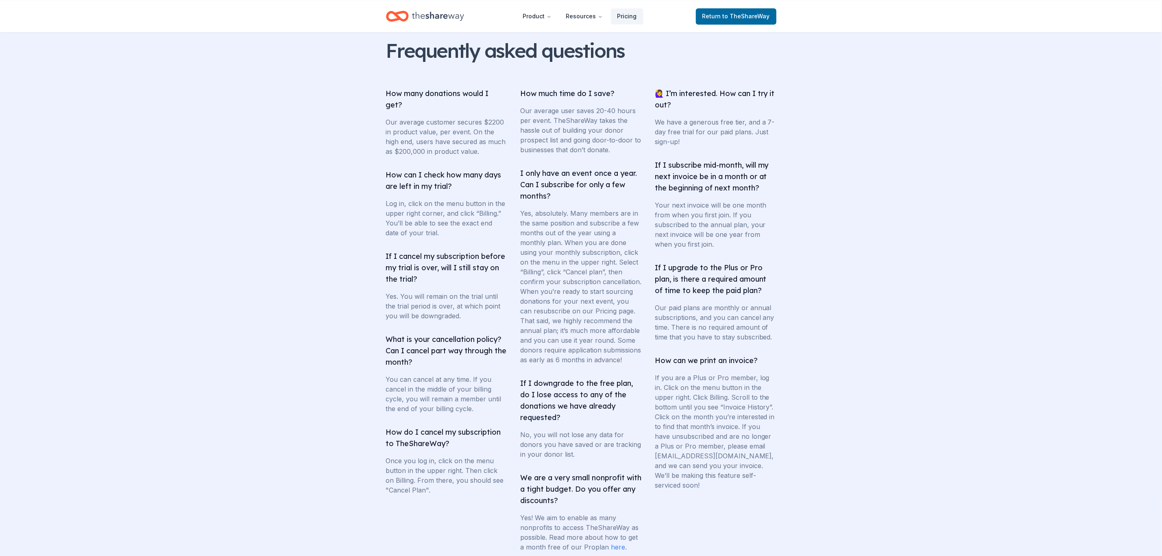
click at [775, 265] on section "Frequently asked questions How many donations would I get? Our average customer…" at bounding box center [581, 295] width 1162 height 617
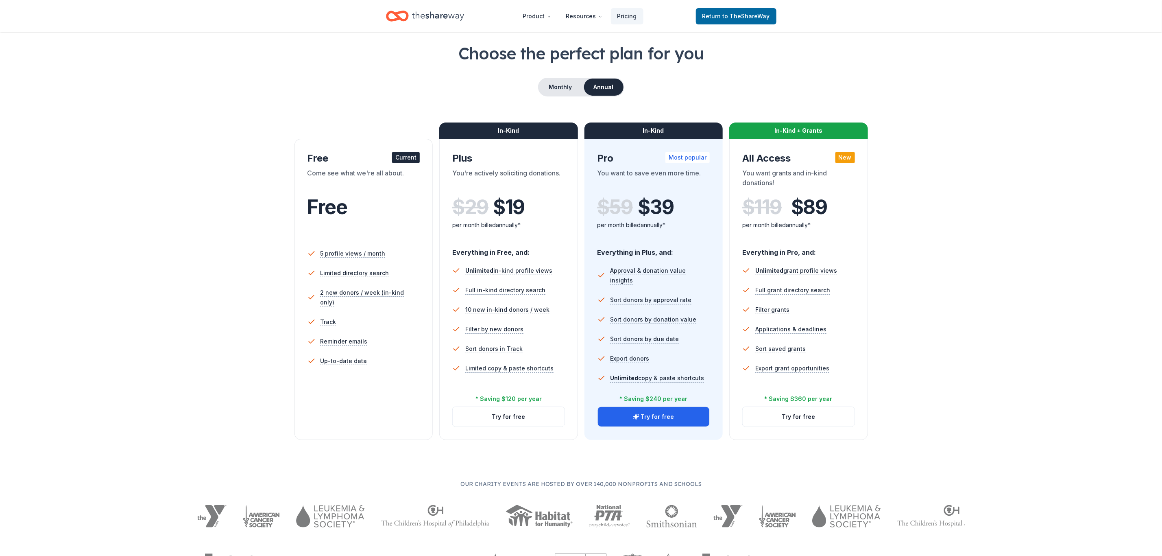
scroll to position [35, 0]
click at [563, 87] on button "Monthly" at bounding box center [561, 87] width 44 height 17
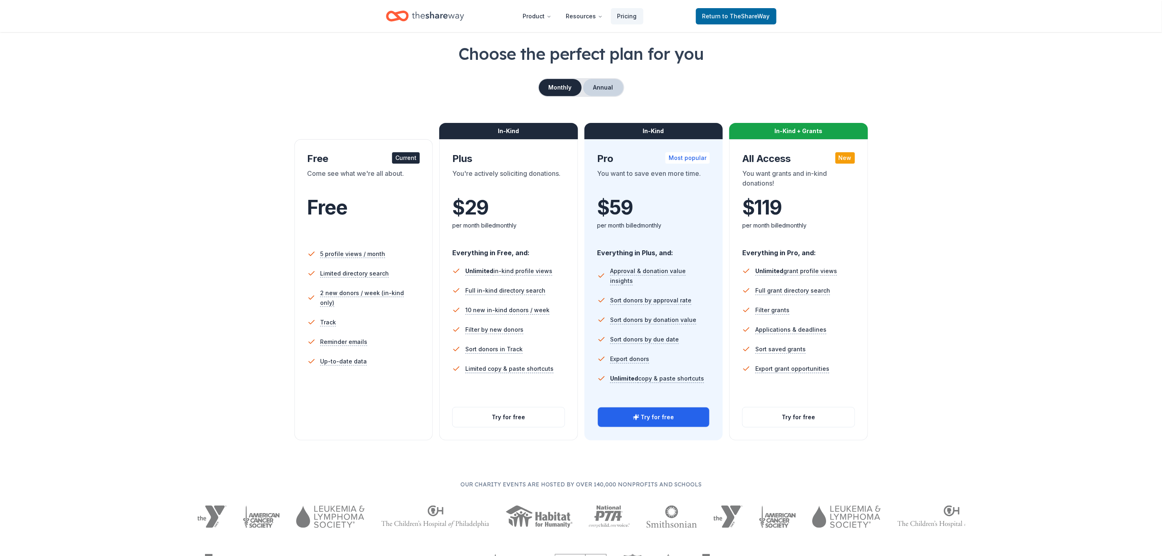
click at [607, 87] on button "Annual" at bounding box center [603, 87] width 40 height 17
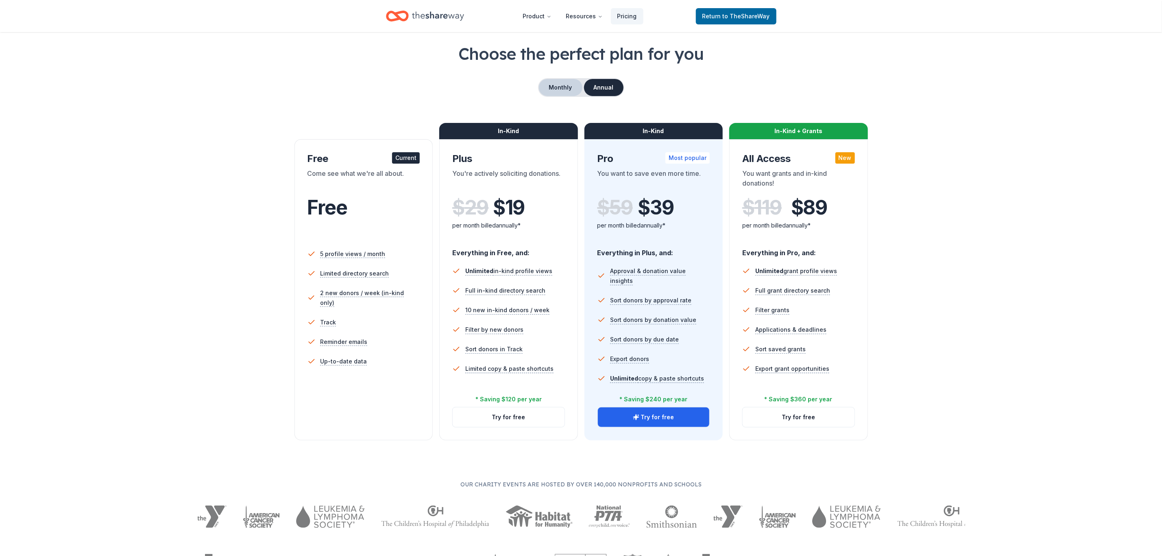
click at [565, 85] on button "Monthly" at bounding box center [561, 87] width 44 height 17
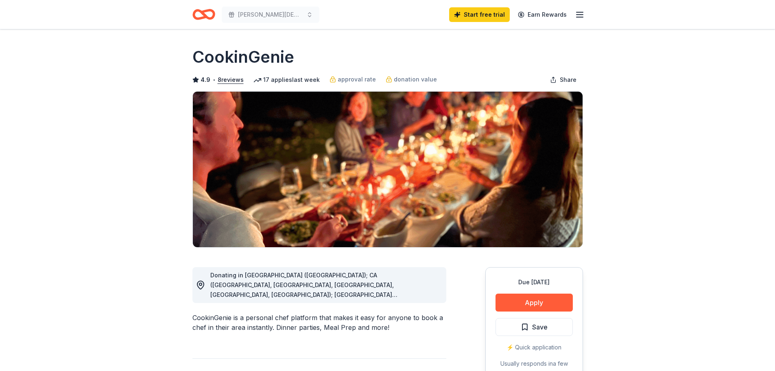
click at [421, 295] on span "Donating in AZ (Maricopa County); CA (Los Angeles County, Riverside County, San…" at bounding box center [318, 372] width 216 height 202
click at [380, 294] on span "Donating in AZ (Maricopa County); CA (Los Angeles County, Riverside County, San…" at bounding box center [318, 372] width 216 height 202
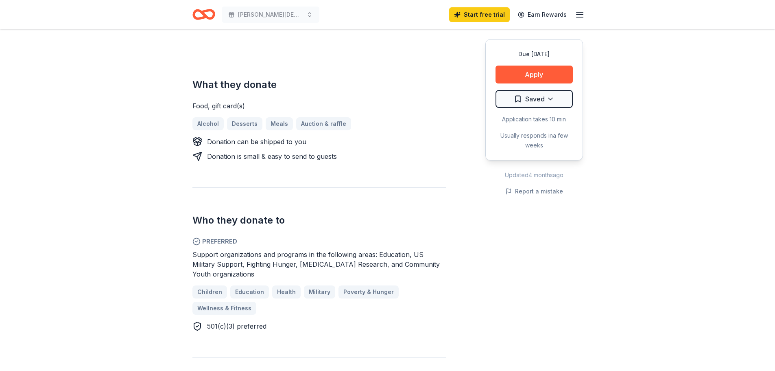
scroll to position [325, 0]
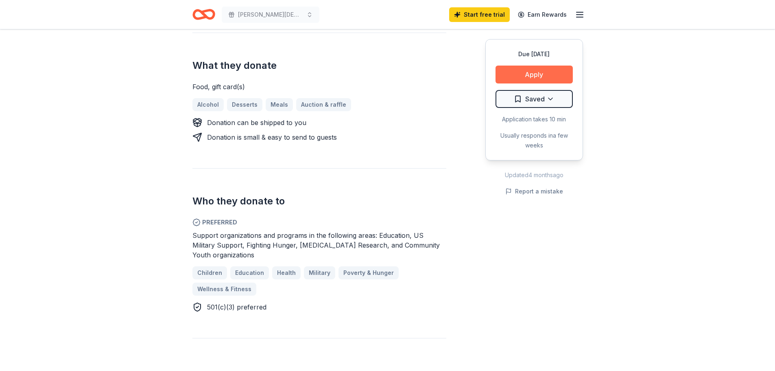
click at [545, 76] on button "Apply" at bounding box center [533, 74] width 77 height 18
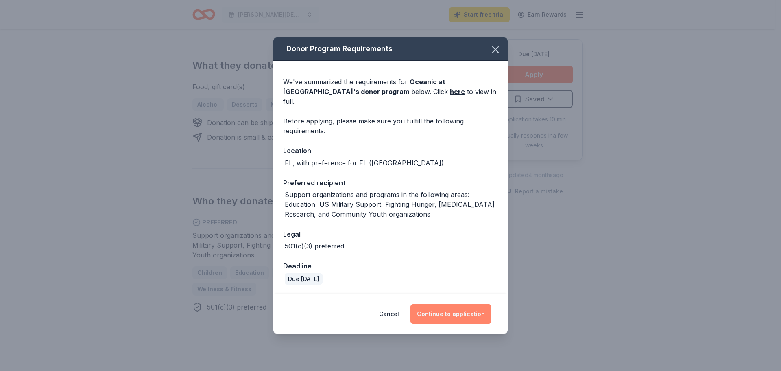
click at [480, 309] on button "Continue to application" at bounding box center [450, 314] width 81 height 20
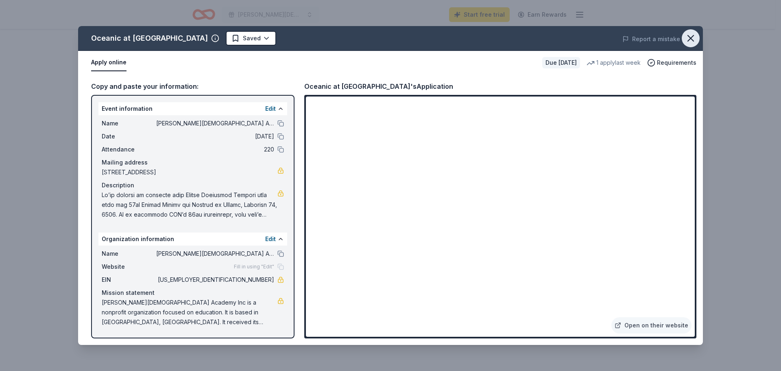
click at [696, 40] on icon "button" at bounding box center [690, 38] width 11 height 11
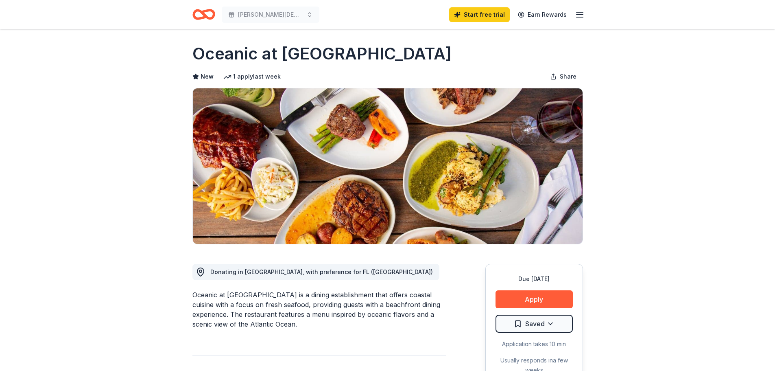
scroll to position [0, 0]
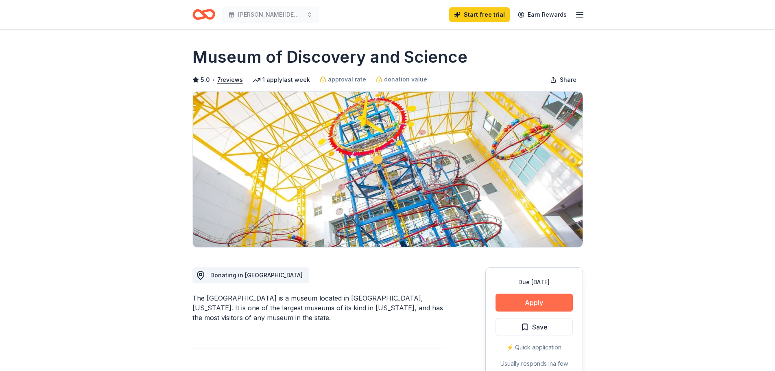
click at [542, 300] on button "Apply" at bounding box center [533, 302] width 77 height 18
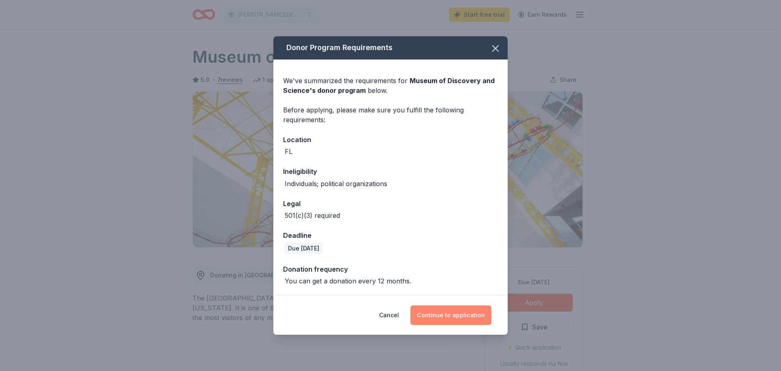
click at [451, 320] on button "Continue to application" at bounding box center [450, 315] width 81 height 20
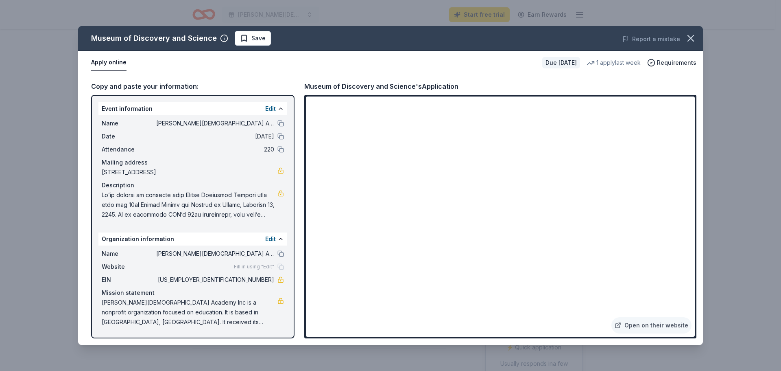
drag, startPoint x: 103, startPoint y: 194, endPoint x: 194, endPoint y: 204, distance: 91.6
click at [194, 204] on span at bounding box center [190, 204] width 176 height 29
click at [694, 37] on icon "button" at bounding box center [690, 38] width 11 height 11
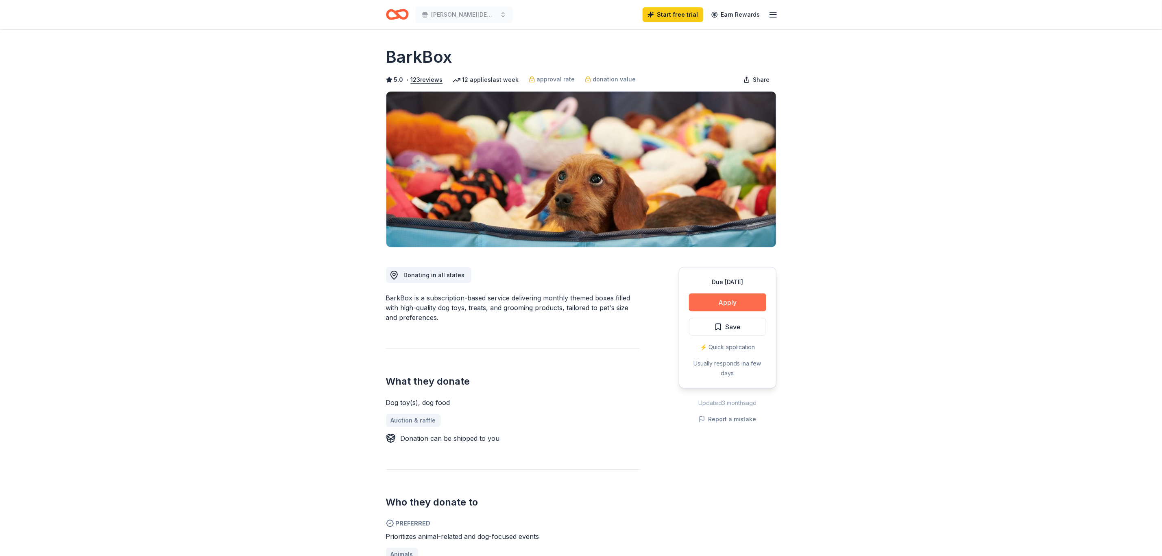
click at [739, 304] on button "Apply" at bounding box center [727, 302] width 77 height 18
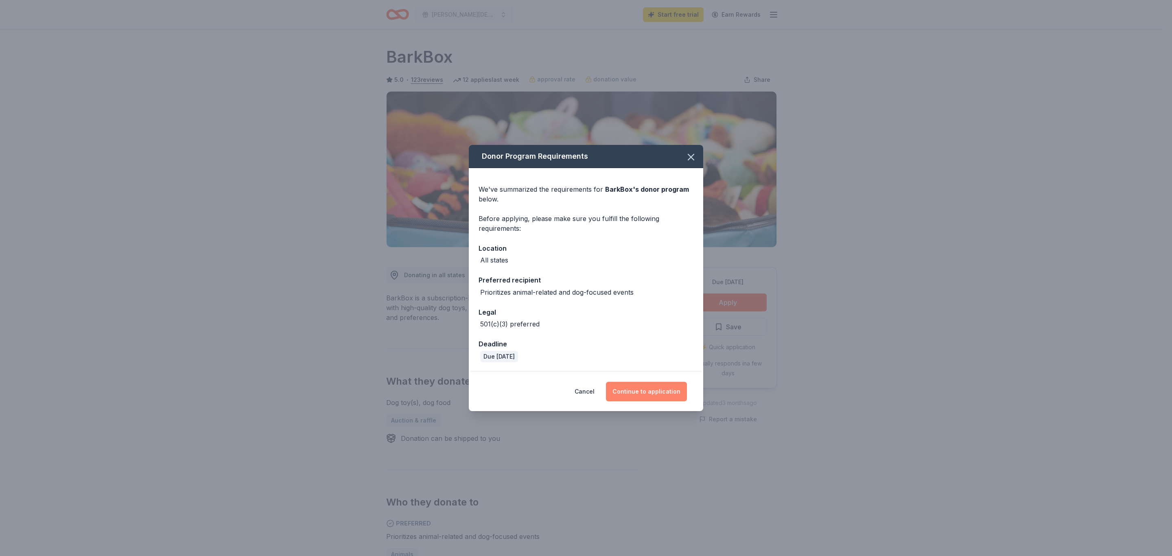
click at [640, 370] on button "Continue to application" at bounding box center [646, 392] width 81 height 20
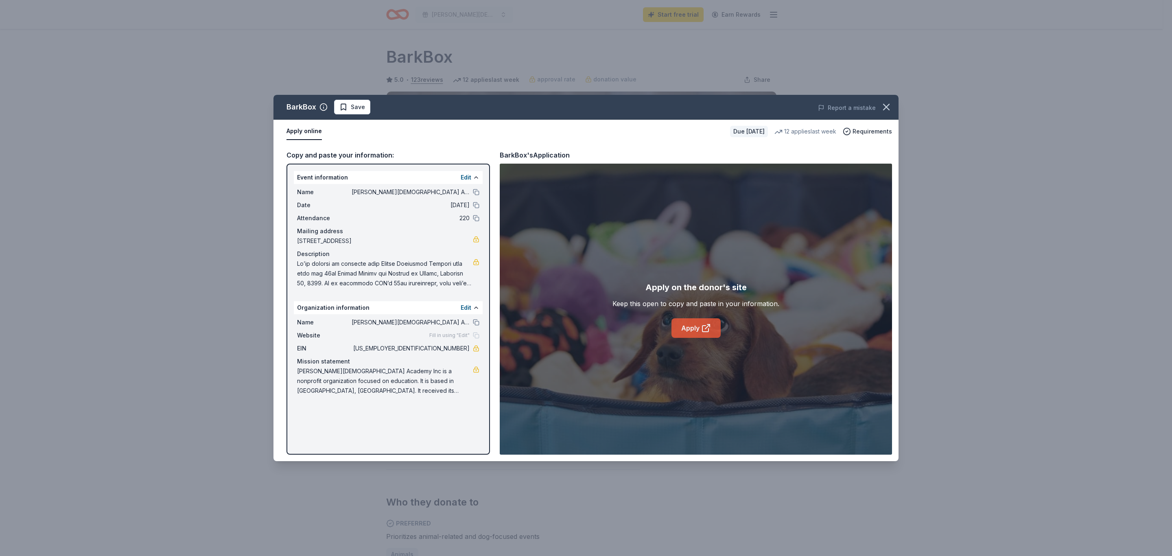
click at [698, 327] on link "Apply" at bounding box center [695, 328] width 49 height 20
click at [775, 111] on icon "button" at bounding box center [885, 106] width 11 height 11
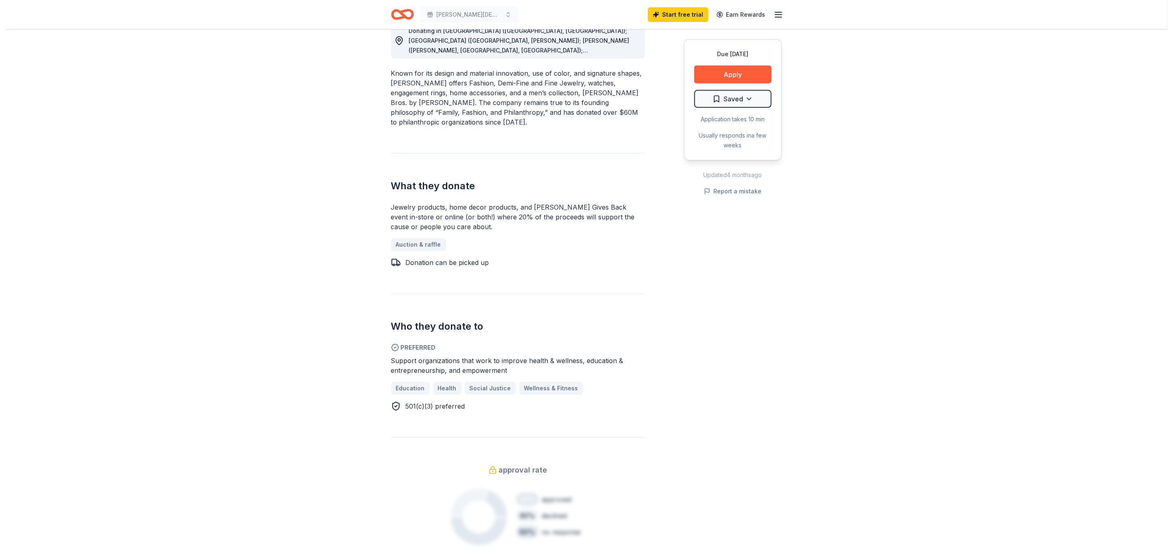
scroll to position [61, 0]
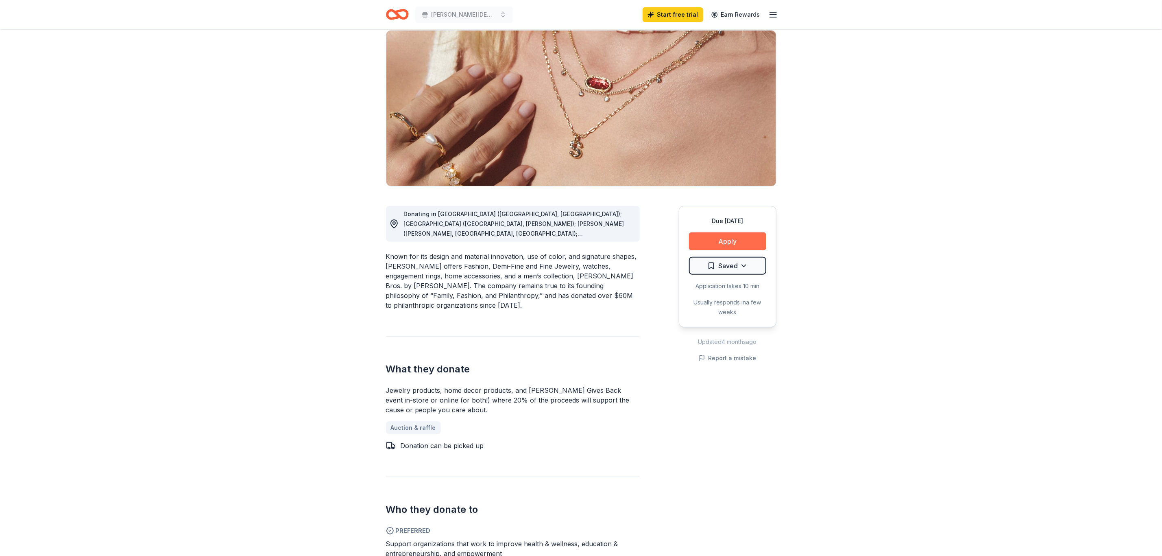
click at [705, 237] on button "Apply" at bounding box center [727, 241] width 77 height 18
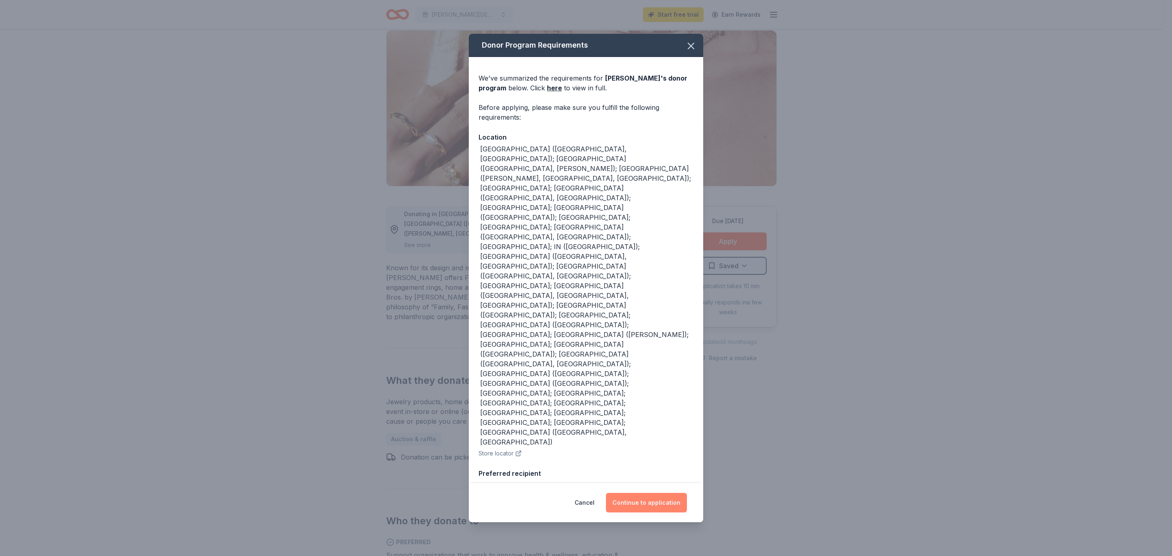
click at [642, 493] on button "Continue to application" at bounding box center [646, 503] width 81 height 20
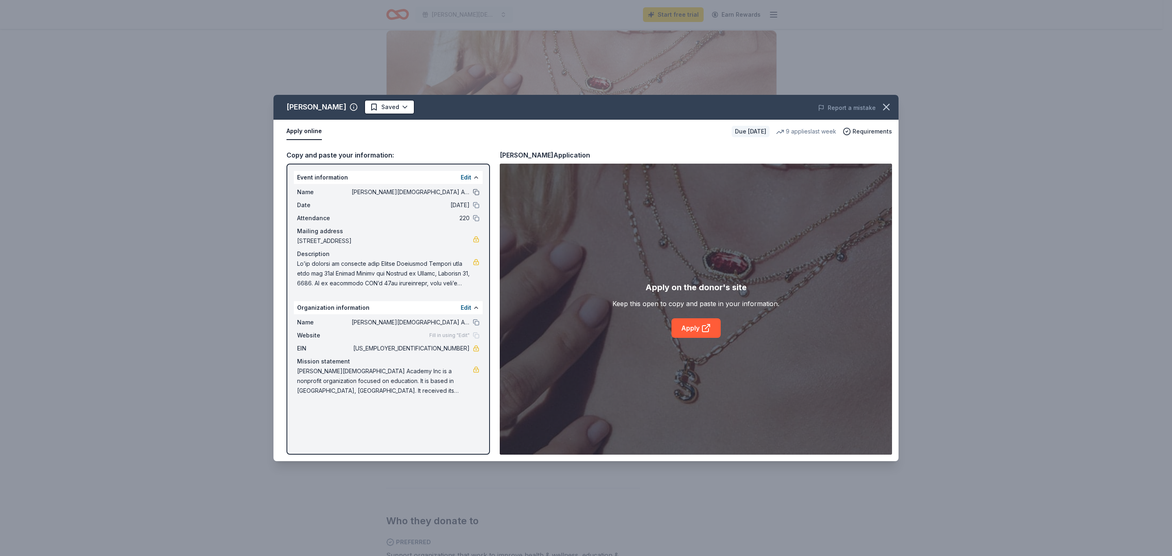
click at [477, 192] on button at bounding box center [476, 192] width 7 height 7
click at [477, 206] on button at bounding box center [476, 205] width 7 height 7
click at [477, 216] on button at bounding box center [476, 218] width 7 height 7
click at [476, 192] on button at bounding box center [476, 192] width 7 height 7
click at [476, 204] on button at bounding box center [476, 205] width 7 height 7
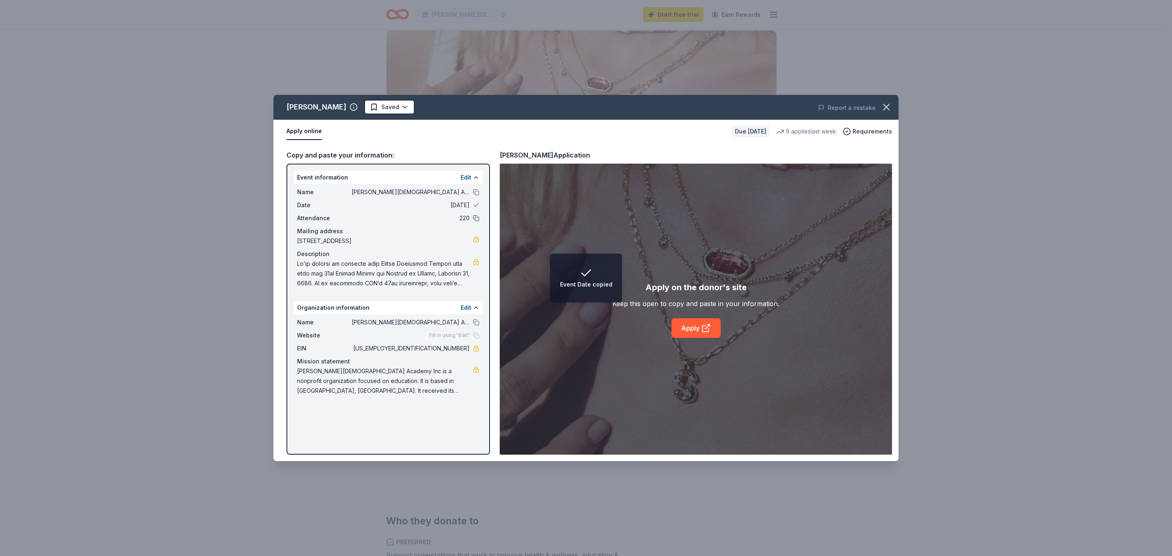
click at [476, 215] on button at bounding box center [476, 218] width 7 height 7
click at [475, 321] on button at bounding box center [476, 322] width 7 height 7
click at [687, 329] on link "Apply" at bounding box center [695, 328] width 49 height 20
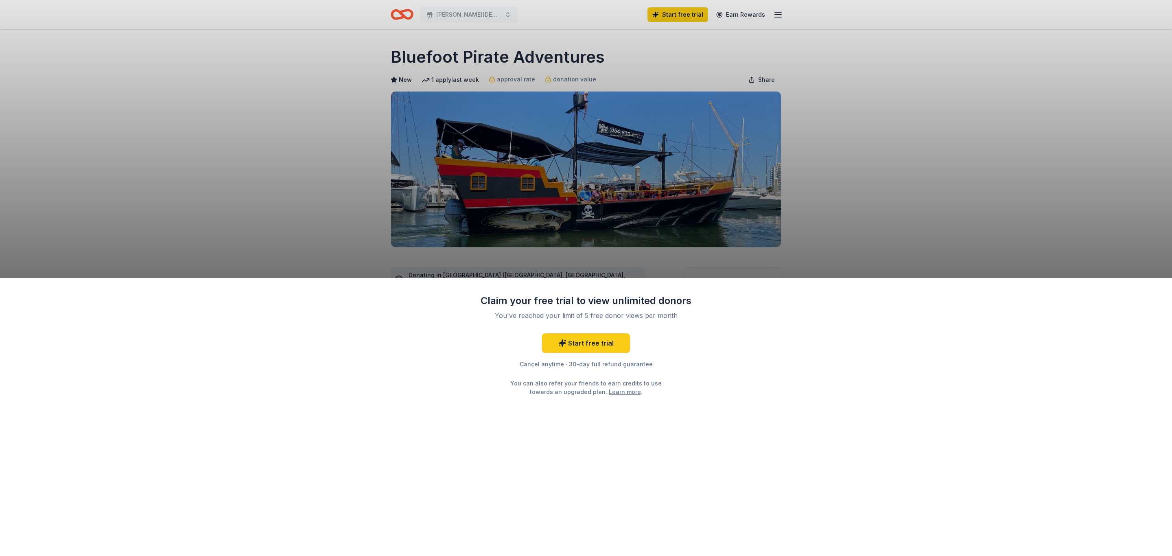
click at [573, 164] on div "Claim your free trial to view unlimited donors You've reached your limit of 5 f…" at bounding box center [586, 278] width 1172 height 556
